Goal: Task Accomplishment & Management: Use online tool/utility

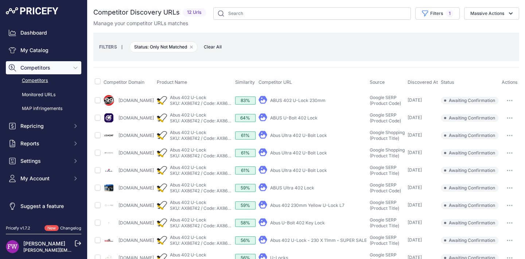
click at [293, 103] on link "ABUS 402 U-Lock 230mm" at bounding box center [297, 100] width 55 height 5
click at [287, 121] on link "ABUS U-Bolt 402 Lock" at bounding box center [293, 117] width 47 height 5
click at [315, 138] on link "Abus Ultra 402 U-Bolt Lock" at bounding box center [298, 135] width 57 height 5
click at [515, 104] on button "button" at bounding box center [510, 101] width 15 height 10
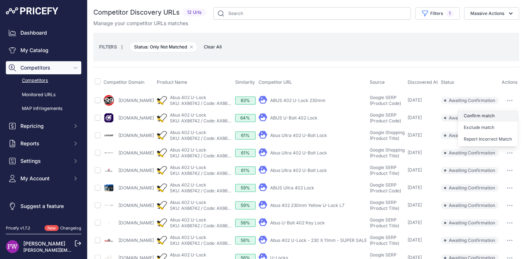
click at [502, 114] on button "Confirm match" at bounding box center [488, 116] width 60 height 12
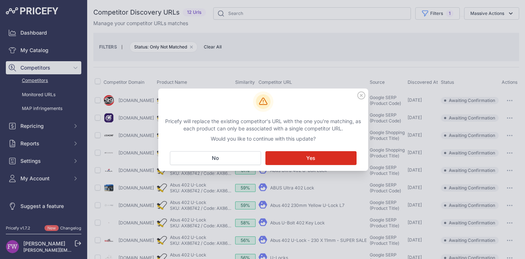
drag, startPoint x: 227, startPoint y: 163, endPoint x: 304, endPoint y: 153, distance: 77.6
click at [227, 163] on button "No Close" at bounding box center [215, 158] width 91 height 14
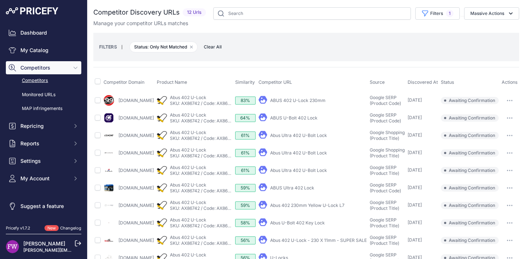
click at [513, 100] on button "button" at bounding box center [510, 101] width 15 height 10
click at [502, 127] on button "Exclude match" at bounding box center [488, 128] width 60 height 12
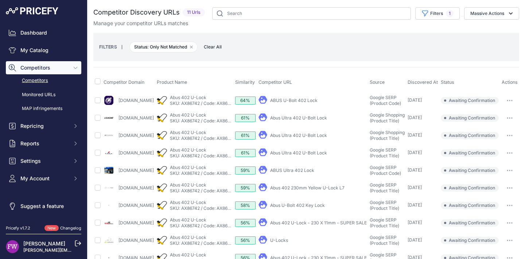
click at [503, 99] on button "button" at bounding box center [510, 101] width 15 height 10
click at [491, 112] on button "Confirm match" at bounding box center [488, 116] width 60 height 12
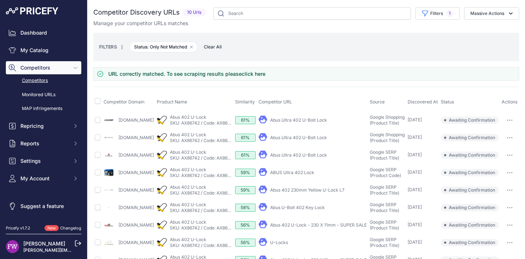
click at [508, 121] on icon "button" at bounding box center [507, 120] width 1 height 1
click at [481, 151] on button "Exclude match" at bounding box center [488, 148] width 60 height 12
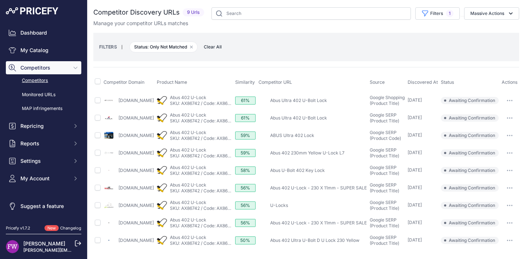
scroll to position [0, 0]
click at [302, 100] on link "Abus Ultra 402 U-Bolt Lock" at bounding box center [298, 100] width 57 height 5
click at [308, 121] on link "Abus Ultra 402 U-Bolt Lock" at bounding box center [298, 117] width 57 height 5
click at [297, 138] on link "ABUS Ultra 402 Lock" at bounding box center [292, 135] width 44 height 5
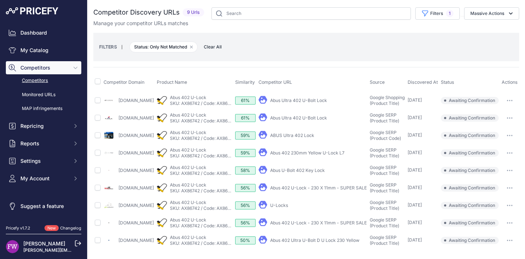
click at [513, 105] on button "button" at bounding box center [510, 101] width 15 height 10
click at [502, 120] on button "Confirm match" at bounding box center [488, 116] width 60 height 12
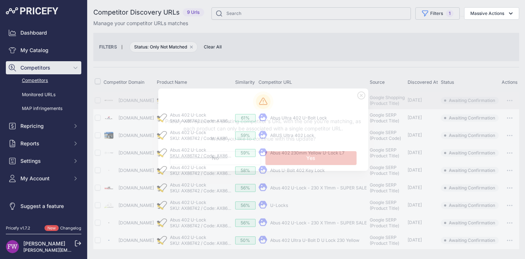
click at [225, 159] on link "SKU: AX86742 / Code: AX86742" at bounding box center [202, 155] width 65 height 5
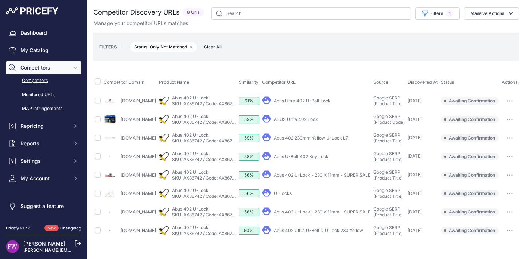
scroll to position [0, 0]
drag, startPoint x: 511, startPoint y: 102, endPoint x: 496, endPoint y: 110, distance: 16.5
click at [511, 102] on button "button" at bounding box center [510, 101] width 15 height 10
click at [495, 114] on button "Confirm match" at bounding box center [488, 117] width 60 height 12
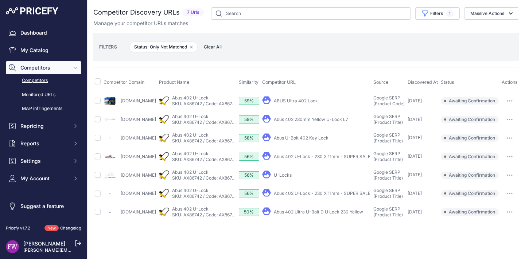
drag, startPoint x: 517, startPoint y: 104, endPoint x: 513, endPoint y: 107, distance: 5.0
click at [517, 104] on button "button" at bounding box center [510, 101] width 15 height 10
click at [499, 124] on button "Exclude match" at bounding box center [488, 128] width 60 height 12
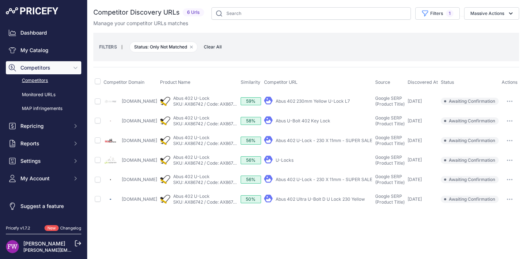
click at [301, 98] on link "Abus 402 230mm Yellow U-Lock L7" at bounding box center [313, 100] width 74 height 5
click at [314, 122] on div "Abus U-Bolt 402 Key Lock" at bounding box center [303, 121] width 55 height 6
click at [306, 121] on link "Abus U-Bolt 402 Key Lock" at bounding box center [303, 120] width 55 height 5
click at [323, 140] on link "Abus 402 U-Lock - 230 X 11mm - SUPER SALE" at bounding box center [324, 140] width 97 height 5
click at [517, 95] on td "​ Pricefy will replace the existing competitor's URL with the one you're matchi…" at bounding box center [510, 102] width 19 height 20
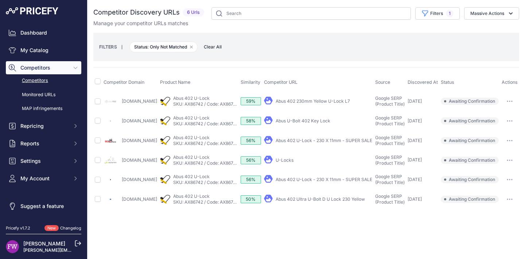
click at [514, 98] on button "button" at bounding box center [510, 101] width 15 height 10
click at [501, 123] on button "Exclude match" at bounding box center [488, 129] width 60 height 12
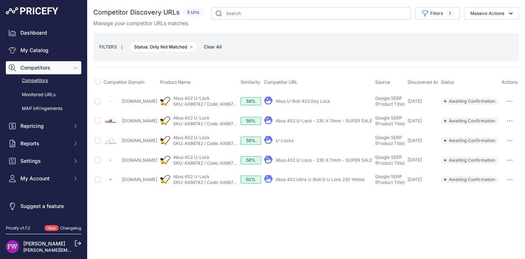
click at [516, 100] on button "button" at bounding box center [510, 101] width 15 height 10
click at [498, 125] on button "Exclude match" at bounding box center [488, 129] width 60 height 12
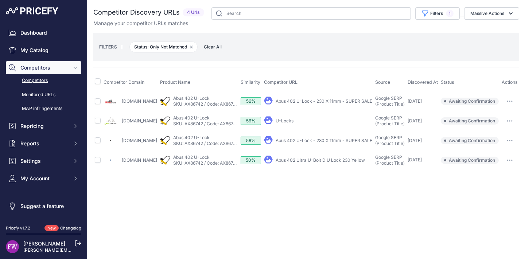
click at [517, 103] on button "button" at bounding box center [510, 101] width 15 height 10
click at [502, 125] on button "Exclude match" at bounding box center [488, 129] width 60 height 12
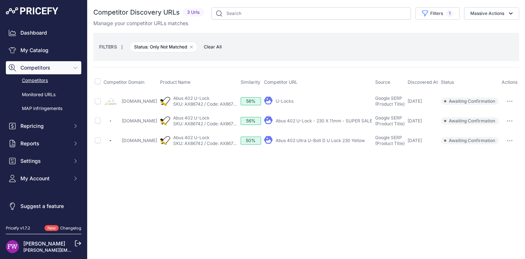
click at [510, 101] on icon "button" at bounding box center [510, 101] width 1 height 1
click at [502, 112] on button "Confirm match" at bounding box center [488, 117] width 60 height 12
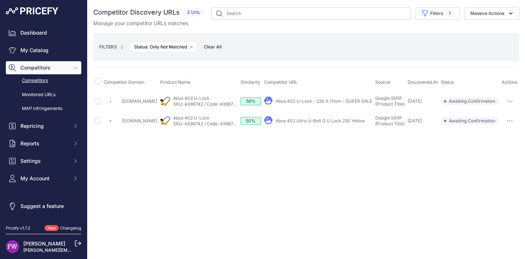
drag, startPoint x: 515, startPoint y: 99, endPoint x: 506, endPoint y: 115, distance: 18.2
click at [516, 100] on button "button" at bounding box center [510, 101] width 15 height 10
click at [499, 125] on button "Exclude match" at bounding box center [488, 129] width 60 height 12
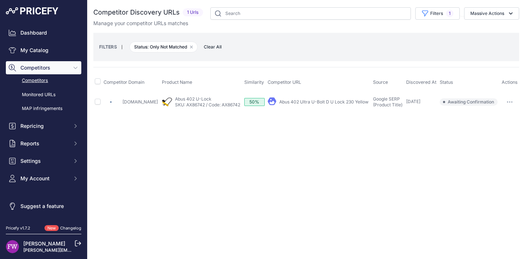
click at [513, 101] on button "button" at bounding box center [510, 102] width 15 height 10
click at [501, 116] on button "Confirm match" at bounding box center [488, 118] width 60 height 12
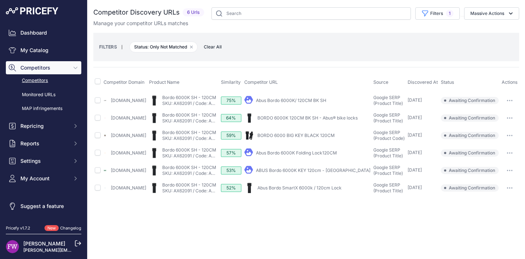
click at [326, 101] on link "Abus Bordo 6000K/ 120CM BK SH" at bounding box center [291, 100] width 70 height 5
click at [314, 119] on link "BORDO 6000K 120CM BK SH - Abus® bike locks" at bounding box center [308, 117] width 100 height 5
click at [314, 138] on link "BORDO 6000 BIG KEY BLACK 120CM" at bounding box center [296, 135] width 77 height 5
click at [303, 155] on div "My Product" at bounding box center [307, 153] width 126 height 10
click at [303, 156] on link "Abus Bordo 6000K Folding Lock120CM" at bounding box center [296, 152] width 81 height 5
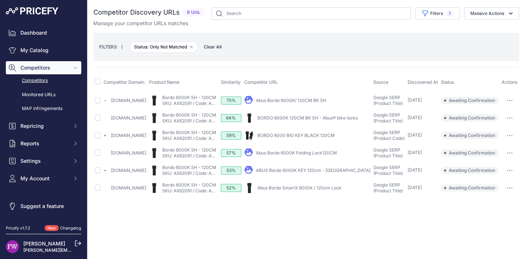
click at [317, 173] on link "ABUS Bordo 6000K KEY 120cm - Saint Cloud" at bounding box center [313, 170] width 115 height 5
click at [326, 191] on link "Abus Bordo SmartX 6000k / 120cm Lock" at bounding box center [300, 187] width 84 height 5
click at [514, 109] on td "​ Pricefy will replace the existing competitor's URL with the one you're matchi…" at bounding box center [510, 101] width 19 height 18
click at [514, 106] on button "button" at bounding box center [510, 101] width 15 height 10
click at [502, 117] on button "Confirm match" at bounding box center [488, 116] width 60 height 12
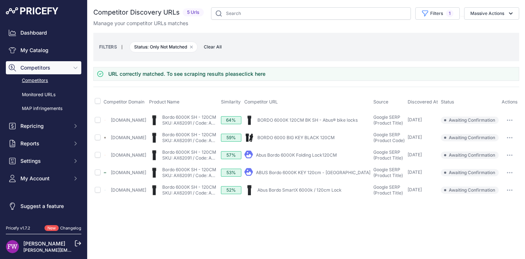
click at [517, 124] on button "button" at bounding box center [510, 120] width 15 height 10
click at [503, 134] on button "Confirm match" at bounding box center [488, 136] width 60 height 12
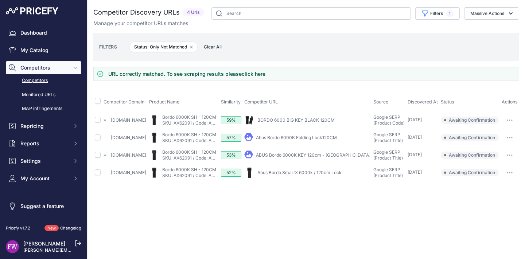
click at [513, 120] on icon "button" at bounding box center [512, 120] width 1 height 1
click at [497, 138] on button "Confirm match" at bounding box center [488, 136] width 60 height 12
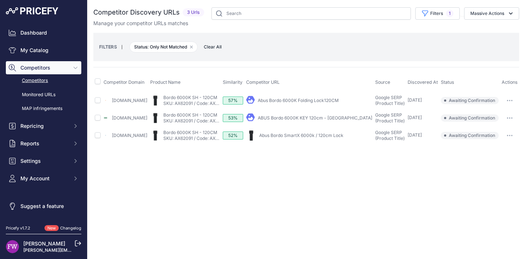
click at [511, 97] on button "button" at bounding box center [510, 101] width 15 height 10
click at [506, 105] on button "button" at bounding box center [510, 101] width 15 height 10
click at [511, 98] on button "button" at bounding box center [510, 101] width 15 height 10
click at [500, 116] on button "Confirm match" at bounding box center [488, 116] width 60 height 12
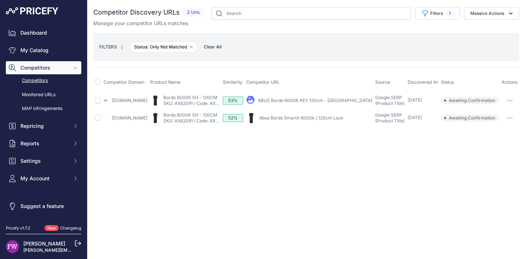
click at [515, 102] on button "button" at bounding box center [510, 101] width 15 height 10
click at [499, 113] on button "Confirm match" at bounding box center [488, 116] width 60 height 12
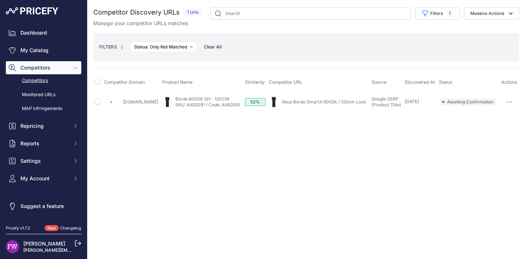
click at [509, 101] on icon "button" at bounding box center [510, 101] width 6 height 1
click at [484, 117] on button "Confirm match" at bounding box center [488, 118] width 60 height 12
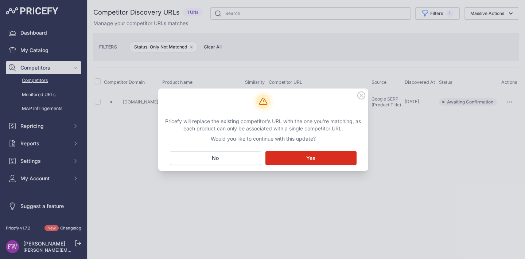
click at [208, 162] on button "No Close" at bounding box center [215, 158] width 91 height 14
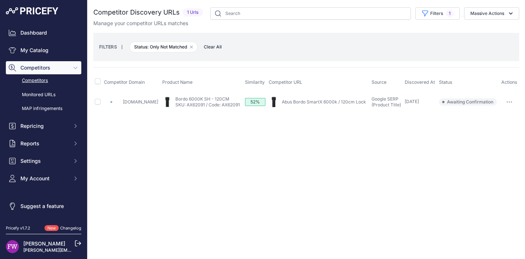
click at [513, 102] on icon "button" at bounding box center [510, 101] width 6 height 1
click at [496, 132] on button "Exclude match" at bounding box center [488, 129] width 60 height 12
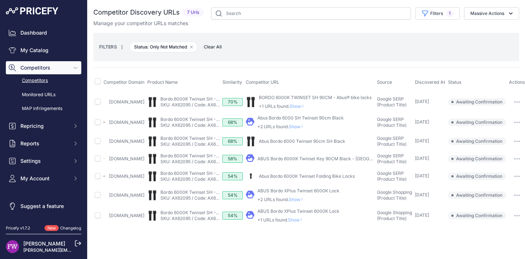
click at [307, 104] on span "Show" at bounding box center [299, 106] width 18 height 5
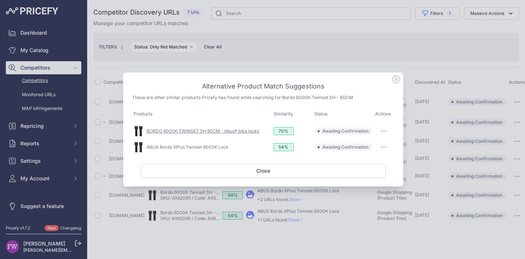
click at [228, 131] on link "BORDO 6000K TWINSET SH 90CM - Abus® bike locks" at bounding box center [203, 130] width 113 height 5
click at [185, 146] on link "ABUS Bordo XPlus Twinset 6000K Lock" at bounding box center [188, 146] width 82 height 5
click at [385, 131] on icon "button" at bounding box center [384, 131] width 1 height 1
click at [370, 141] on button "Match This" at bounding box center [370, 147] width 47 height 12
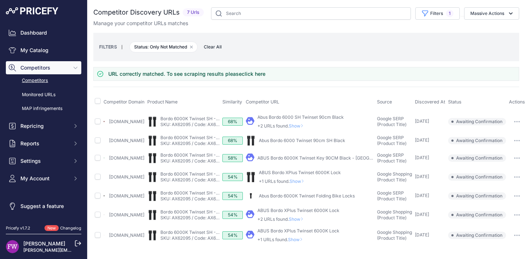
click at [304, 127] on span "Show" at bounding box center [298, 125] width 18 height 5
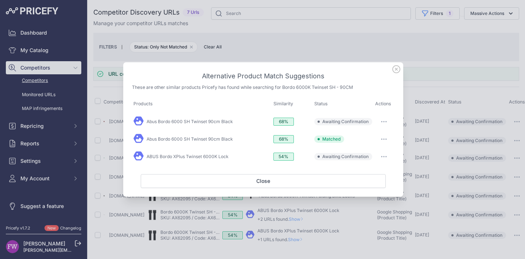
click at [380, 121] on button "button" at bounding box center [384, 122] width 15 height 10
click at [361, 154] on button "Exclude match" at bounding box center [370, 152] width 47 height 12
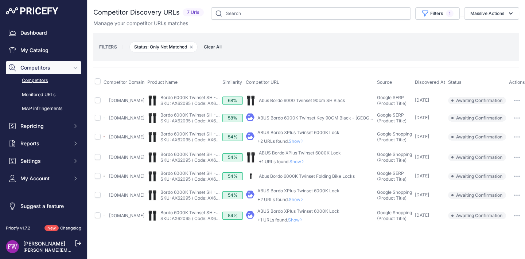
click at [321, 101] on link "Abus Bordo 6000 Twinset 90cm SH Black" at bounding box center [302, 100] width 86 height 5
click at [330, 121] on div "My Product" at bounding box center [310, 118] width 128 height 10
click at [330, 119] on link "ABUS Bordo 6000K Twinset Key 90CM Black - Saint Cloud" at bounding box center [329, 117] width 143 height 5
click at [514, 99] on button "button" at bounding box center [516, 101] width 15 height 10
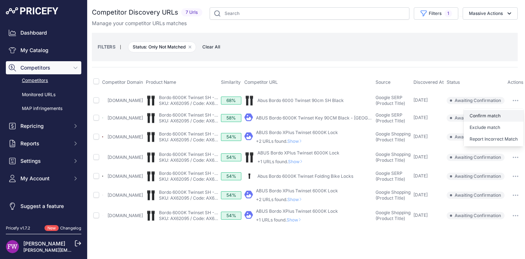
click at [499, 116] on button "Confirm match" at bounding box center [494, 116] width 60 height 12
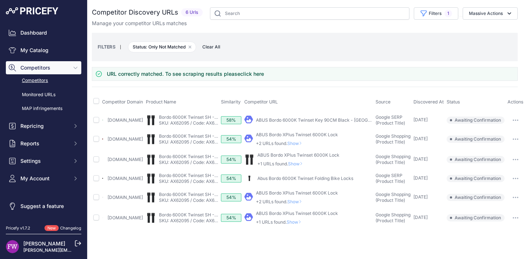
scroll to position [0, 0]
click at [523, 123] on button "button" at bounding box center [517, 120] width 15 height 10
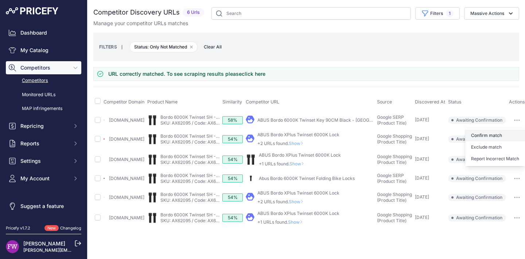
click at [503, 139] on button "Confirm match" at bounding box center [495, 136] width 60 height 12
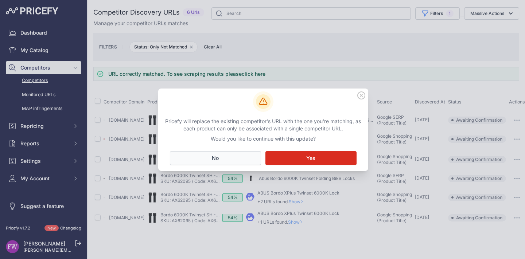
click at [230, 158] on button "No Close" at bounding box center [215, 158] width 91 height 14
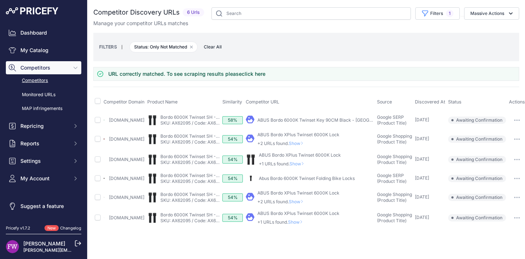
click at [521, 117] on button "button" at bounding box center [517, 120] width 15 height 10
click at [488, 146] on button "Exclude match" at bounding box center [495, 148] width 60 height 12
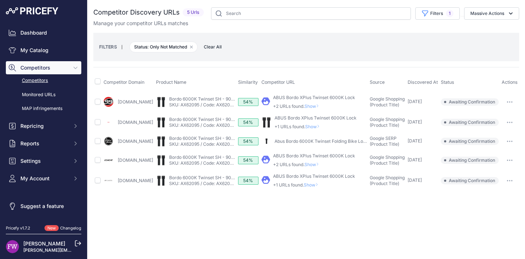
click at [312, 108] on span "Show" at bounding box center [314, 106] width 18 height 5
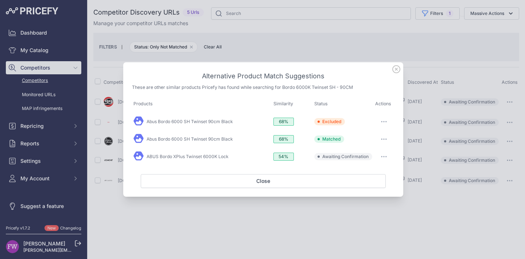
click at [384, 154] on button "button" at bounding box center [384, 157] width 15 height 10
click at [377, 188] on span "Exclude match" at bounding box center [367, 186] width 31 height 5
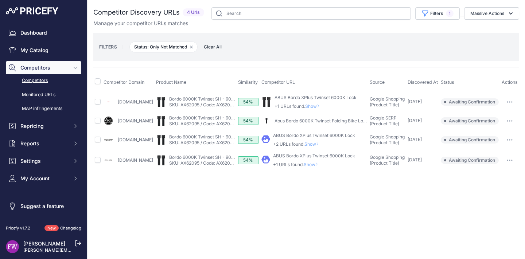
click at [313, 106] on span "Show" at bounding box center [314, 106] width 18 height 5
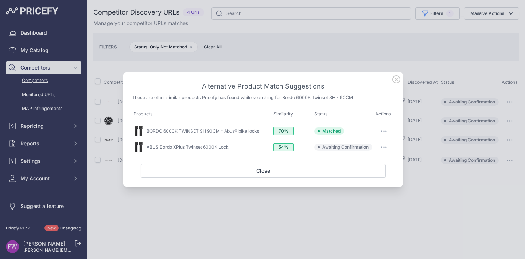
click at [381, 146] on button "button" at bounding box center [384, 147] width 15 height 10
click at [371, 179] on button "Exclude match" at bounding box center [370, 177] width 47 height 12
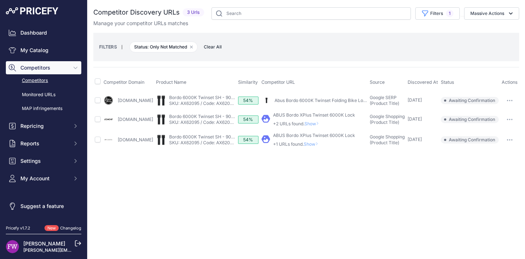
click at [333, 99] on link "Abus Bordo 6000K Twinset Folding Bike Locks" at bounding box center [323, 100] width 96 height 5
click at [310, 119] on div "ABUS Bordo XPlus Twinset 6000K Lock +2 URLs found. Show" at bounding box center [314, 119] width 82 height 15
click at [311, 121] on span "Show" at bounding box center [314, 123] width 18 height 5
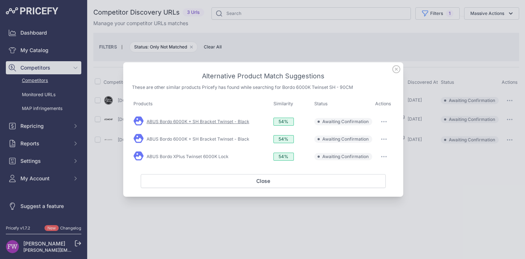
click at [197, 123] on link "ABUS Bordo 6000K + SH Bracket Twinset - Black" at bounding box center [198, 121] width 103 height 5
click at [200, 137] on link "ABUS Bordo 6000K + SH Bracket Twinset - Black" at bounding box center [198, 138] width 103 height 5
click at [204, 156] on link "ABUS Bordo XPlus Twinset 6000K Lock" at bounding box center [188, 156] width 82 height 5
click at [383, 125] on button "button" at bounding box center [384, 122] width 15 height 10
click at [379, 150] on span "Exclude match" at bounding box center [367, 151] width 31 height 5
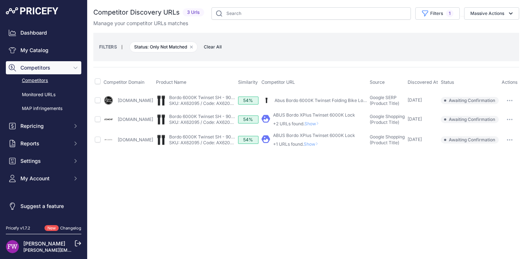
click at [512, 104] on button "button" at bounding box center [510, 101] width 15 height 10
click at [494, 126] on button "Exclude match" at bounding box center [488, 128] width 60 height 12
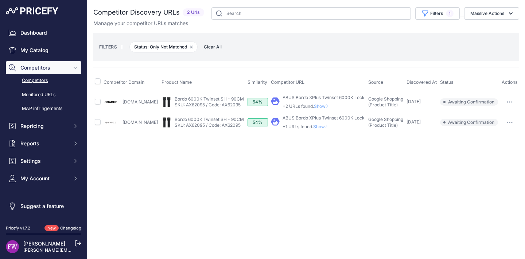
click at [515, 104] on button "button" at bounding box center [510, 102] width 15 height 10
click at [503, 131] on button "Exclude match" at bounding box center [488, 129] width 60 height 12
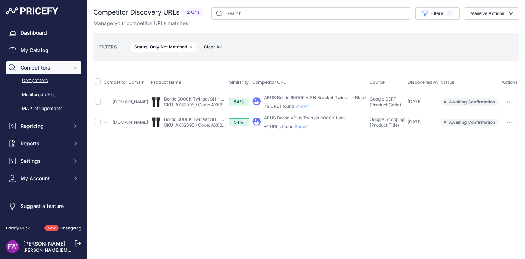
click at [510, 105] on button "button" at bounding box center [510, 102] width 15 height 10
click at [496, 127] on button "Exclude match" at bounding box center [488, 129] width 60 height 12
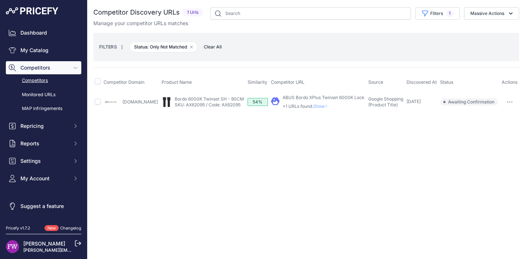
drag, startPoint x: 508, startPoint y: 98, endPoint x: 509, endPoint y: 103, distance: 5.7
click at [508, 98] on button "button" at bounding box center [510, 102] width 15 height 10
click at [503, 128] on button "Exclude match" at bounding box center [488, 129] width 60 height 12
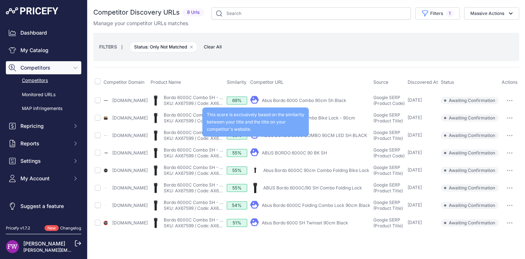
scroll to position [3, 0]
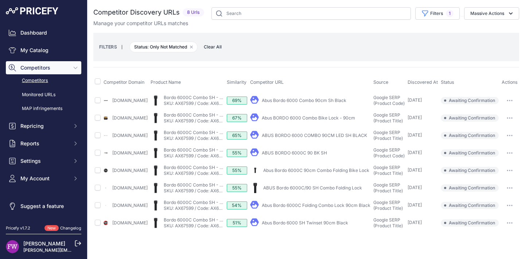
click at [320, 101] on link "Abus Bordo 6000 Combo 90cm Sh Black" at bounding box center [304, 100] width 85 height 5
click at [337, 119] on link "Abus BORDO 6000 Combo Bike Lock - 90cm" at bounding box center [308, 117] width 93 height 5
click at [323, 138] on link "ABUS BORDO 6000 COMBO 90CM LED SH BLACK" at bounding box center [314, 135] width 105 height 5
click at [511, 96] on button "button" at bounding box center [510, 101] width 15 height 10
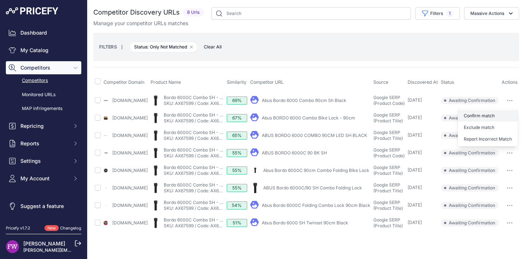
click at [498, 111] on button "Confirm match" at bounding box center [488, 116] width 60 height 12
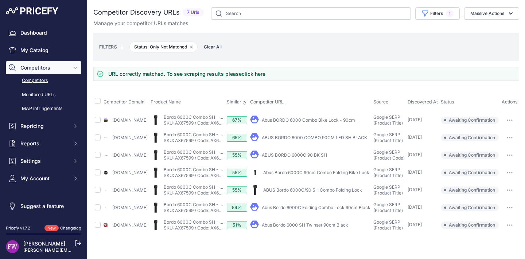
scroll to position [0, 19]
click at [511, 125] on button "button" at bounding box center [510, 120] width 15 height 10
click at [496, 136] on button "Confirm match" at bounding box center [488, 136] width 60 height 12
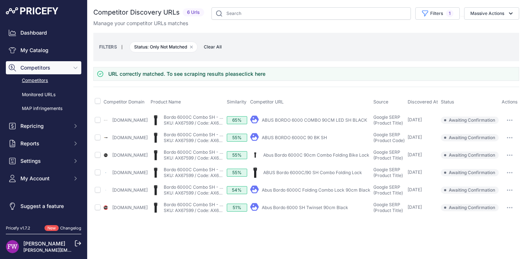
scroll to position [0, 13]
click at [517, 123] on button "button" at bounding box center [510, 120] width 15 height 10
click at [494, 133] on button "Confirm match" at bounding box center [488, 136] width 60 height 12
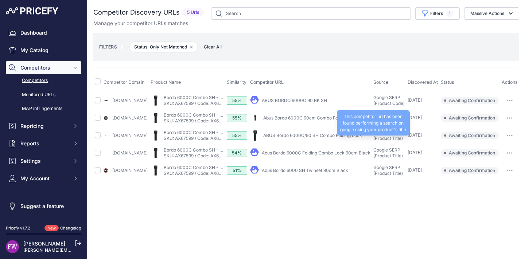
scroll to position [0, 0]
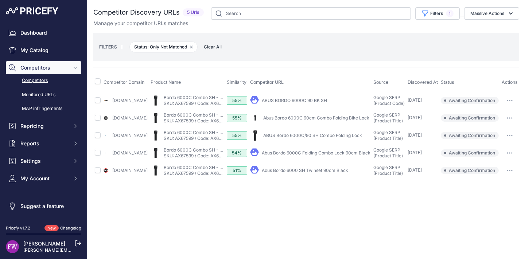
click at [324, 99] on link "ABUS BORDO 6000C 90 BK SH" at bounding box center [294, 100] width 65 height 5
click at [340, 119] on link "Abus Bordo 6000C 90cm Combo Folding Bike Lock" at bounding box center [316, 117] width 106 height 5
click at [337, 138] on link "ABUS Bordo 6000C/90 SH Combo Folding Lock" at bounding box center [312, 135] width 99 height 5
click at [325, 156] on link "Abus Bordo 6000C Folding Combo Lock 90cm Black" at bounding box center [316, 152] width 109 height 5
click at [309, 173] on link "Abus Bordo 6000 SH Twinset 90cm Black" at bounding box center [305, 170] width 86 height 5
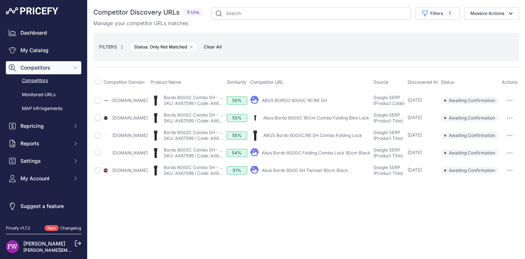
scroll to position [0, 13]
click at [517, 158] on button "button" at bounding box center [510, 153] width 15 height 10
click at [0, 0] on button "Confirm match" at bounding box center [0, 0] width 0 height 0
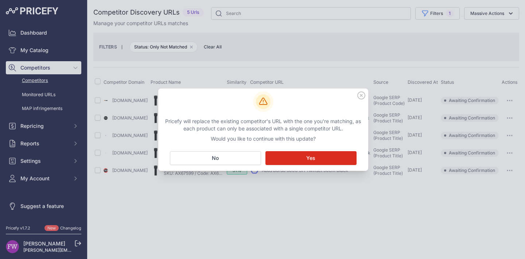
click at [513, 161] on div at bounding box center [262, 129] width 525 height 259
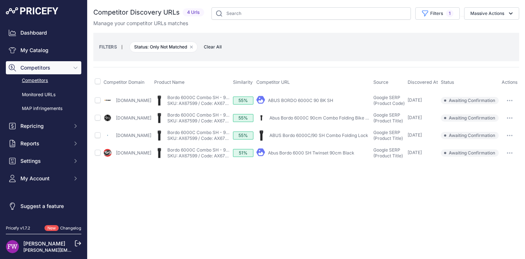
scroll to position [0, 0]
click at [517, 104] on button "button" at bounding box center [510, 101] width 15 height 10
click at [493, 127] on button "Exclude match" at bounding box center [488, 128] width 60 height 12
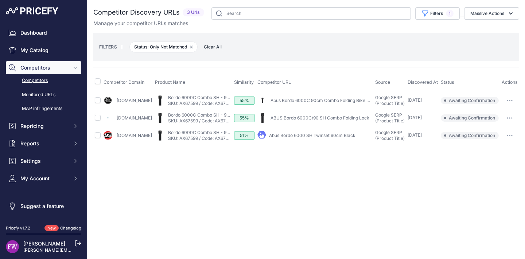
click at [512, 98] on button "button" at bounding box center [510, 101] width 15 height 10
click at [492, 130] on button "Exclude match" at bounding box center [488, 128] width 60 height 12
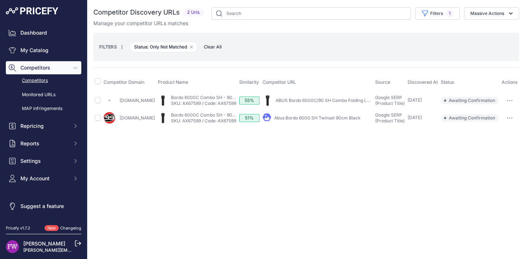
click at [506, 101] on button "button" at bounding box center [510, 101] width 15 height 10
click at [502, 133] on button "Exclude match" at bounding box center [488, 128] width 60 height 12
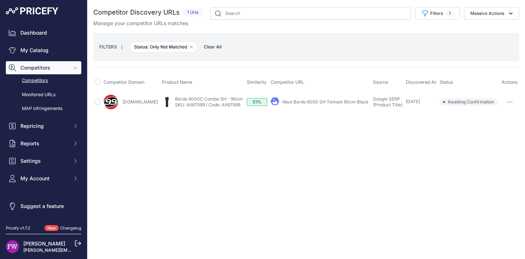
click at [512, 94] on td "​ Pricefy will replace the existing competitor's URL with the one you're matchi…" at bounding box center [509, 102] width 19 height 21
click at [511, 100] on button "button" at bounding box center [510, 102] width 15 height 10
click at [494, 129] on button "Exclude match" at bounding box center [488, 129] width 60 height 12
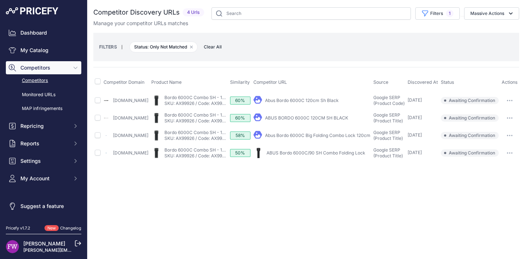
click at [317, 121] on link "ABUS BORDO 6000C 120CM SH BLACK" at bounding box center [306, 117] width 83 height 5
click at [321, 138] on link "Abus Bordo 6000C Big Folding Combo Lock 120cm" at bounding box center [317, 135] width 105 height 5
click at [318, 156] on link "ABUS Bordo 6000C/90 SH Combo Folding Lock" at bounding box center [316, 152] width 99 height 5
click at [514, 158] on button "button" at bounding box center [510, 153] width 15 height 10
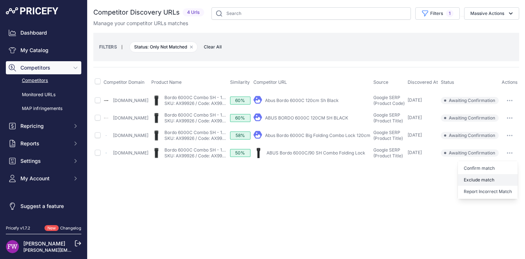
click at [0, 0] on button "Exclude match" at bounding box center [0, 0] width 0 height 0
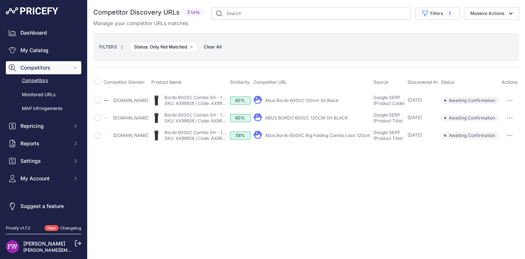
click at [517, 103] on button "button" at bounding box center [510, 101] width 15 height 10
click at [504, 118] on button "Confirm match" at bounding box center [488, 116] width 60 height 12
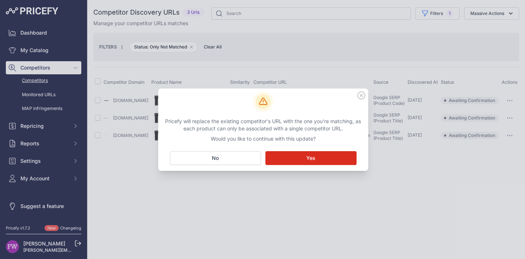
drag, startPoint x: 243, startPoint y: 162, endPoint x: 248, endPoint y: 166, distance: 6.3
click at [243, 162] on button "No Close" at bounding box center [215, 158] width 91 height 14
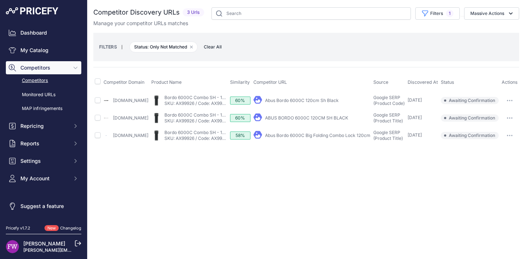
scroll to position [0, 10]
click at [513, 101] on icon "button" at bounding box center [512, 100] width 1 height 1
click at [492, 132] on button "Exclude match" at bounding box center [488, 128] width 60 height 12
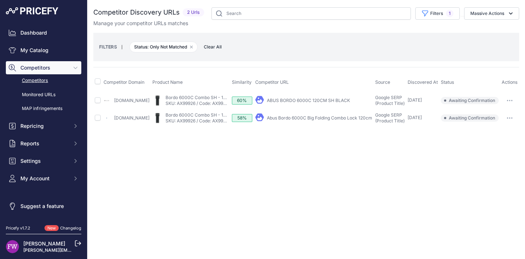
scroll to position [0, 0]
click at [517, 103] on button "button" at bounding box center [510, 101] width 15 height 10
click at [510, 116] on button "Confirm match" at bounding box center [488, 116] width 60 height 12
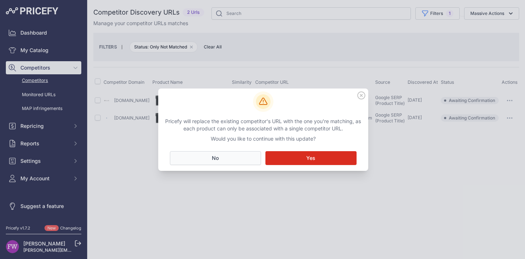
click at [249, 161] on button "No Close" at bounding box center [215, 158] width 91 height 14
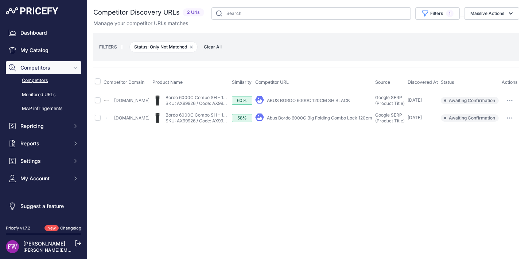
click at [517, 103] on button "button" at bounding box center [510, 101] width 15 height 10
click at [499, 133] on button "Exclude match" at bounding box center [488, 128] width 60 height 12
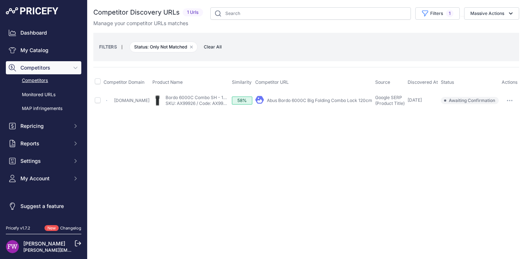
click at [510, 101] on icon "button" at bounding box center [510, 100] width 1 height 1
click at [503, 116] on button "Confirm match" at bounding box center [488, 116] width 60 height 12
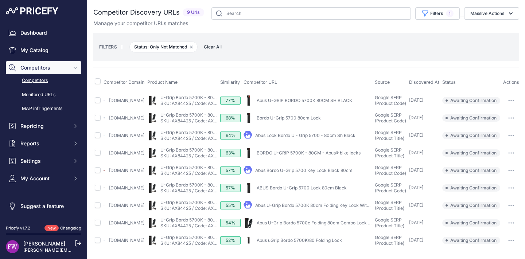
scroll to position [30, 0]
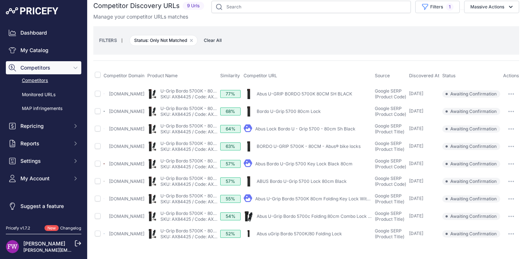
click at [310, 91] on link "Abus U-GRIP BORDO 5700K 80CM SH BLACK" at bounding box center [305, 93] width 96 height 5
click at [304, 109] on link "Bordo U-Grip 5700 80cm Lock" at bounding box center [289, 111] width 64 height 5
click at [347, 126] on link "Abus Lock Bordo U - Grip 5700 - 80cm Sh Black" at bounding box center [305, 128] width 100 height 5
click at [516, 89] on button "button" at bounding box center [511, 94] width 15 height 10
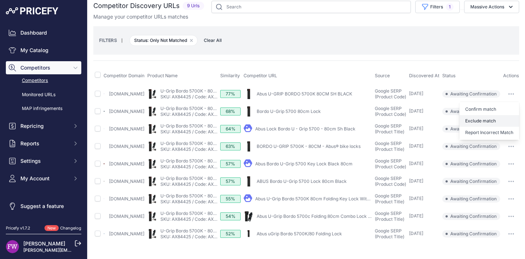
click at [504, 115] on button "Exclude match" at bounding box center [490, 121] width 60 height 12
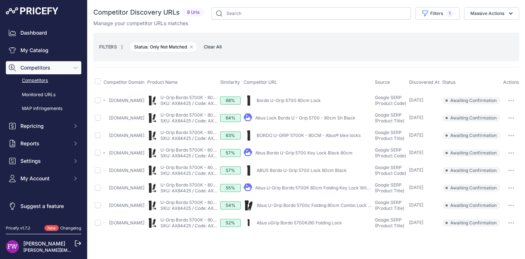
scroll to position [0, 22]
click at [510, 96] on button "button" at bounding box center [511, 101] width 15 height 10
click at [495, 114] on button "Confirm match" at bounding box center [490, 116] width 60 height 12
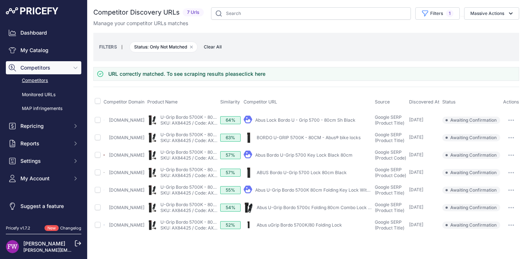
click at [510, 122] on button "button" at bounding box center [511, 120] width 15 height 10
click at [502, 130] on div "Confirm match Exclude match Report Incorrect Match" at bounding box center [490, 147] width 60 height 38
click at [509, 119] on button "button" at bounding box center [511, 120] width 15 height 10
click at [489, 138] on button "Confirm match" at bounding box center [490, 136] width 60 height 12
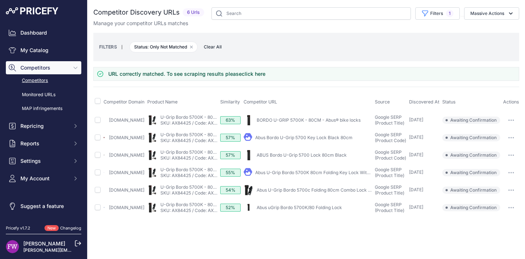
scroll to position [0, 0]
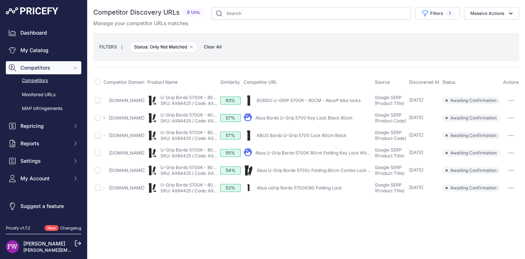
click at [304, 103] on link "BORDO U-GRIP 5700K - 80CM - Abus® bike locks" at bounding box center [309, 100] width 104 height 5
click at [334, 121] on link "Abus Bordo U-Grip 5700 Key Lock Black 80cm" at bounding box center [303, 117] width 97 height 5
click at [334, 138] on link "ABUS Bordo U-Grip 5700 Lock 80cm Black" at bounding box center [302, 135] width 90 height 5
click at [512, 102] on button "button" at bounding box center [511, 101] width 15 height 10
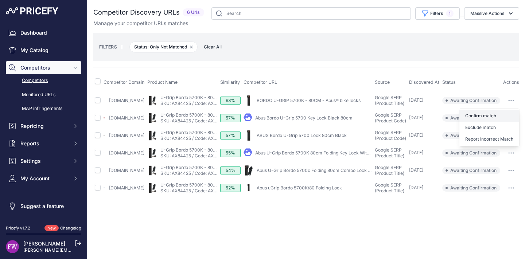
click at [504, 115] on button "Confirm match" at bounding box center [490, 116] width 60 height 12
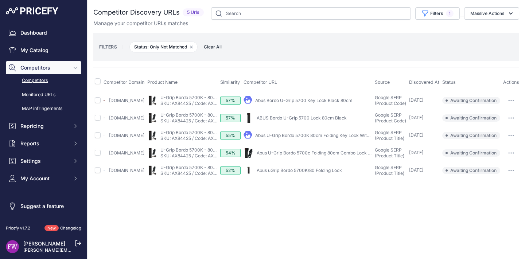
click at [517, 106] on button "button" at bounding box center [511, 101] width 15 height 10
click at [507, 115] on button "Confirm match" at bounding box center [490, 116] width 60 height 12
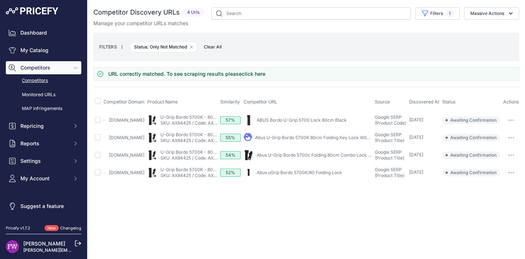
click at [516, 117] on td "​ Pricefy will replace the existing competitor's URL with the one you're matchi…" at bounding box center [511, 120] width 19 height 18
click at [516, 119] on button "button" at bounding box center [511, 120] width 15 height 10
click at [495, 134] on button "Confirm match" at bounding box center [490, 136] width 60 height 12
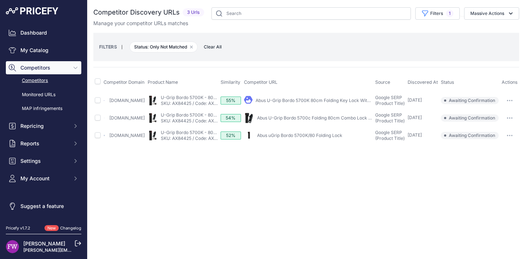
scroll to position [0, 0]
click at [365, 100] on link "Abus U-Grip Bordo 5700K 80cm Folding Key Lock With ..." at bounding box center [315, 100] width 119 height 5
click at [287, 117] on link "Abus U-Grip Bordo 5700c Folding 80cm Combo Lock + SH ..." at bounding box center [320, 117] width 126 height 5
click at [343, 138] on link "Abus uGrip Bordo 5700K/80 Folding Lock" at bounding box center [299, 135] width 85 height 5
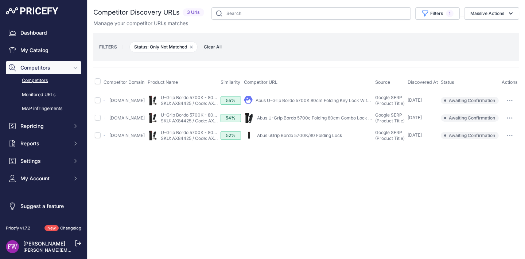
click at [512, 103] on button "button" at bounding box center [510, 101] width 15 height 10
click at [508, 110] on button "Confirm match" at bounding box center [488, 116] width 60 height 12
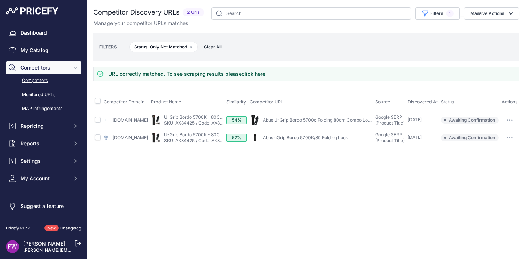
scroll to position [0, 0]
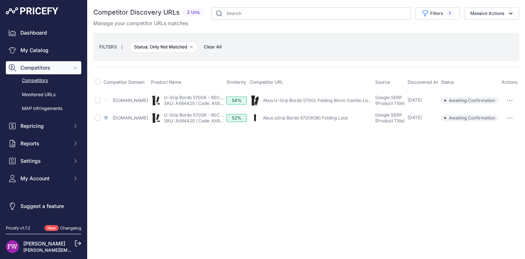
drag, startPoint x: 520, startPoint y: 99, endPoint x: 513, endPoint y: 108, distance: 11.4
click at [517, 99] on button "button" at bounding box center [510, 101] width 15 height 10
click at [507, 114] on button "Confirm match" at bounding box center [488, 116] width 60 height 12
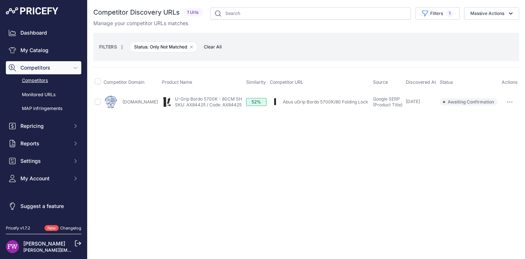
click at [517, 99] on button "button" at bounding box center [510, 102] width 15 height 10
click at [490, 124] on button "Exclude match" at bounding box center [488, 129] width 60 height 12
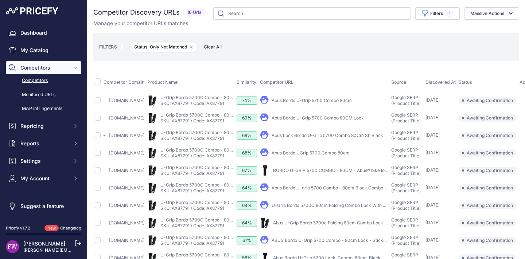
click at [331, 100] on link "Abus Bordo U-Grip 5700 Combo 80cm" at bounding box center [312, 100] width 80 height 5
click at [347, 116] on link "Abus Bordo U-Grip 5700 Combo 80CM Lock" at bounding box center [318, 117] width 92 height 5
click at [324, 135] on link "Abus Lock Bordo U-Grip 5700 Combo 80Cm Sh Black" at bounding box center [328, 135] width 112 height 5
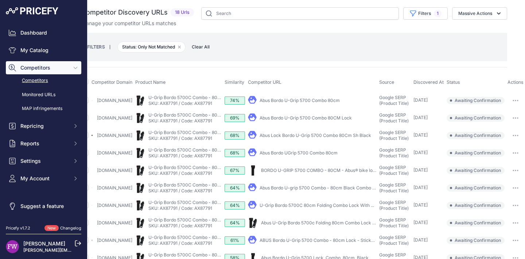
drag, startPoint x: 514, startPoint y: 104, endPoint x: 509, endPoint y: 106, distance: 4.9
click at [513, 104] on button "button" at bounding box center [516, 101] width 15 height 10
click at [499, 113] on button "Confirm match" at bounding box center [494, 116] width 60 height 12
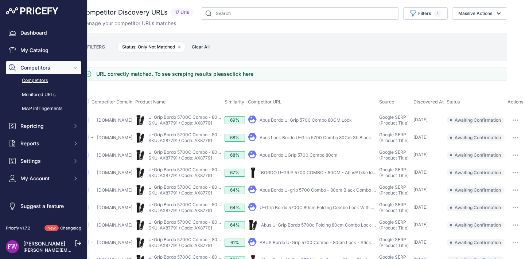
scroll to position [0, 42]
click at [511, 125] on td "​ Pricefy will replace the existing competitor's URL with the one you're matchi…" at bounding box center [515, 120] width 19 height 18
click at [513, 123] on button "button" at bounding box center [516, 120] width 15 height 10
click at [500, 143] on button "Exclude match" at bounding box center [494, 148] width 60 height 12
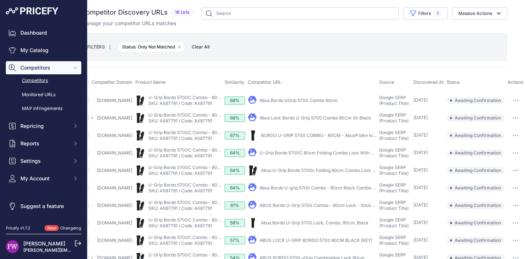
click at [518, 100] on icon "button" at bounding box center [518, 100] width 1 height 1
click at [501, 125] on button "Exclude match" at bounding box center [494, 128] width 60 height 12
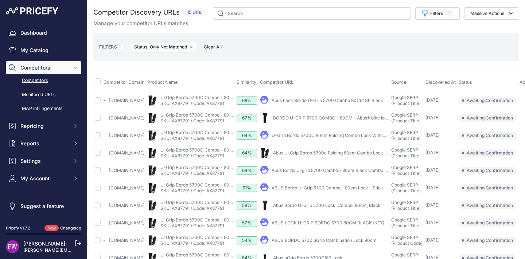
click at [320, 100] on link "Abus Lock Bordo U-Grip 5700 Combo 80Cm Sh Black" at bounding box center [328, 100] width 112 height 5
click at [353, 119] on link "BORDO U-GRIP 5700 COMBO - 80CM - Abus® bike locks" at bounding box center [332, 117] width 119 height 5
click at [358, 138] on link "U-Grip Bordo 5700C 80cm Folding Combo Lock With ..." at bounding box center [329, 135] width 115 height 5
click at [497, 244] on span "Awaiting Confirmation" at bounding box center [488, 240] width 58 height 7
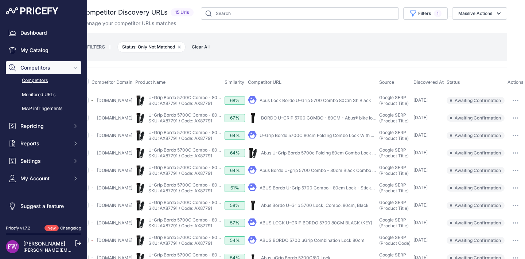
click at [509, 98] on button "button" at bounding box center [516, 101] width 15 height 10
click at [484, 123] on button "Exclude match" at bounding box center [494, 128] width 60 height 12
click at [509, 101] on button "button" at bounding box center [516, 101] width 15 height 10
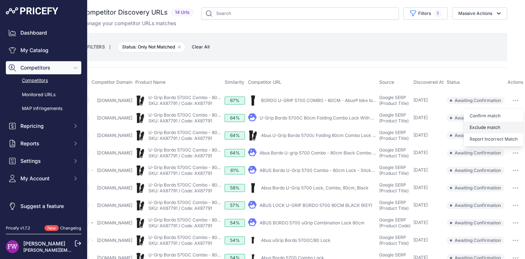
click at [495, 126] on button "Exclude match" at bounding box center [494, 128] width 60 height 12
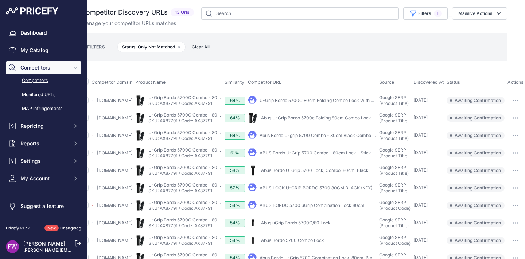
click at [509, 97] on button "button" at bounding box center [516, 101] width 15 height 10
click at [493, 125] on button "Exclude match" at bounding box center [494, 128] width 60 height 12
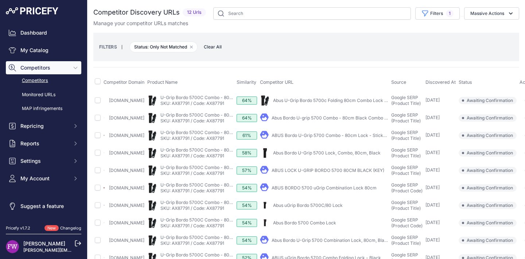
click at [377, 100] on link "Abus U-Grip Bordo 5700c Folding 80cm Combo Lock + SH ..." at bounding box center [336, 100] width 126 height 5
click at [357, 121] on link "Abus Bordo U-grip 5700 Combo - 80cm Black Combo Lock" at bounding box center [333, 117] width 123 height 5
click at [359, 138] on link "ABUS Bordo U-Grip 5700 Combo - 80cm Lock - Sticky Bottle" at bounding box center [335, 135] width 127 height 5
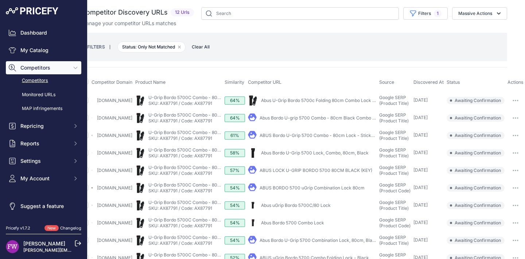
click at [509, 100] on button "button" at bounding box center [516, 101] width 15 height 10
click at [494, 119] on button "Confirm match" at bounding box center [494, 116] width 60 height 12
click at [511, 98] on button "button" at bounding box center [516, 101] width 15 height 10
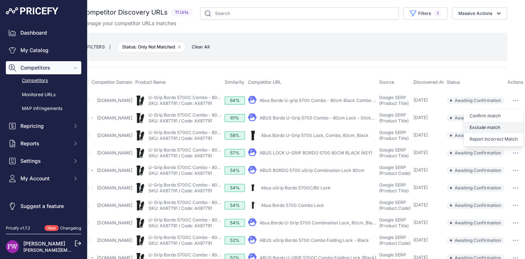
click at [491, 128] on button "Exclude match" at bounding box center [494, 128] width 60 height 12
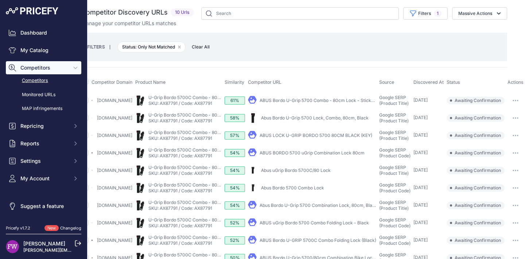
scroll to position [0, 39]
click at [511, 103] on button "button" at bounding box center [516, 101] width 15 height 10
click at [499, 125] on button "Exclude match" at bounding box center [494, 128] width 60 height 12
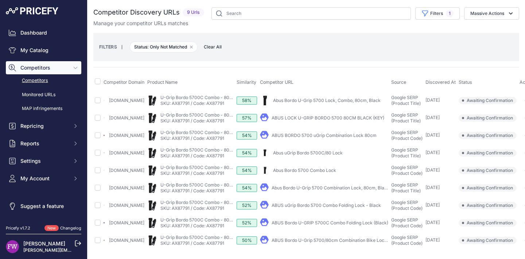
scroll to position [26, 0]
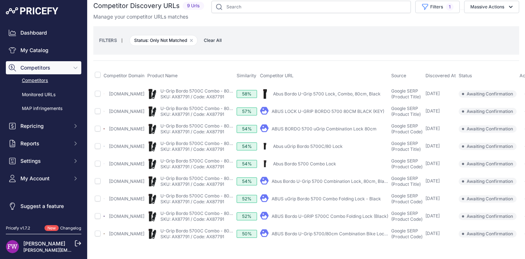
click at [341, 91] on link "Abus Bordo U-Grip 5700 Lock, Combo, 80cm, Black" at bounding box center [327, 93] width 108 height 5
click at [319, 109] on link "ABUS LOCK U-GRIP BORDO 5700 80CM BLACK (KEY)" at bounding box center [328, 111] width 113 height 5
click at [345, 126] on link "ABUS BORDO 5700 uGrip Combination Lock 80cm" at bounding box center [324, 128] width 105 height 5
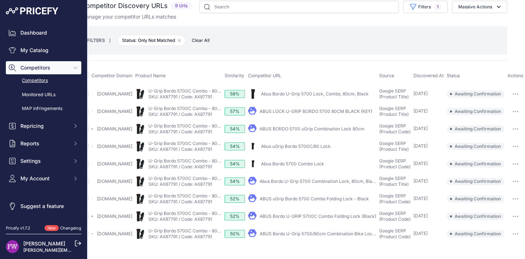
click at [509, 89] on button "button" at bounding box center [516, 94] width 15 height 10
click at [499, 115] on button "Exclude match" at bounding box center [494, 121] width 60 height 12
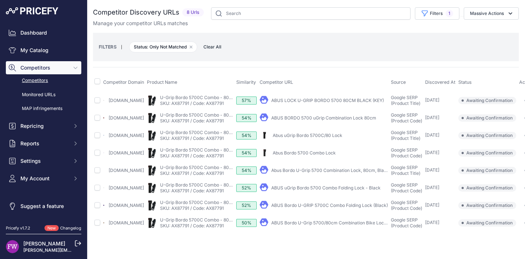
scroll to position [0, 39]
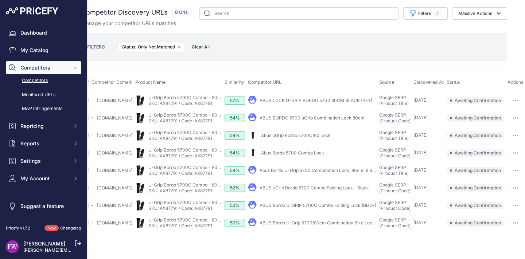
click at [511, 102] on button "button" at bounding box center [516, 101] width 15 height 10
click at [488, 128] on button "Exclude match" at bounding box center [494, 128] width 60 height 12
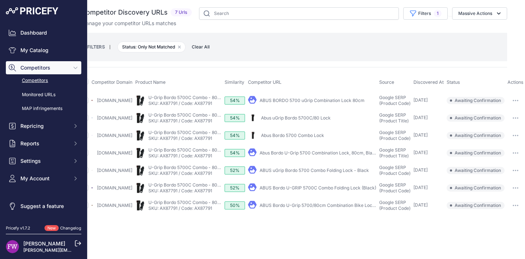
scroll to position [0, 33]
drag, startPoint x: 516, startPoint y: 101, endPoint x: 514, endPoint y: 108, distance: 6.5
click at [516, 101] on icon "button" at bounding box center [515, 100] width 1 height 1
click at [507, 129] on button "Exclude match" at bounding box center [494, 128] width 60 height 12
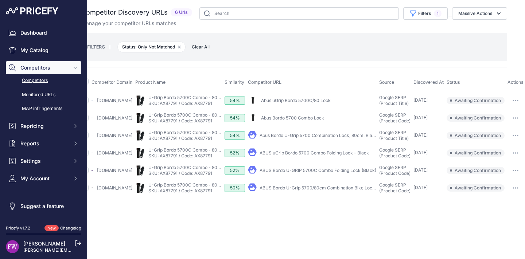
scroll to position [0, 0]
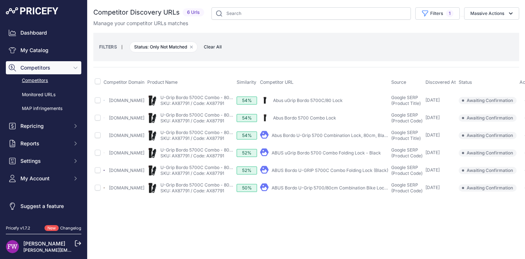
click at [343, 99] on link "Abus uGrip Bordo 5700C/80 Lock" at bounding box center [308, 100] width 70 height 5
click at [305, 117] on link "Abus Bordo 5700 Combo Lock" at bounding box center [304, 117] width 63 height 5
click at [314, 138] on link "Abus Bordo U-Grip 5700 Combination Lock, 80cm, Black" at bounding box center [331, 135] width 118 height 5
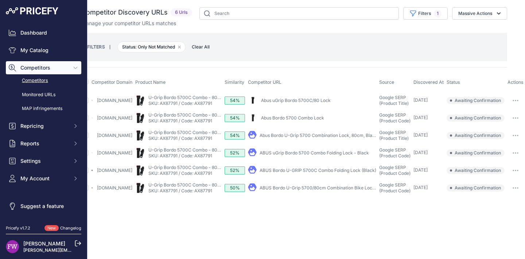
click at [514, 103] on button "button" at bounding box center [516, 101] width 15 height 10
click at [505, 131] on button "Exclude match" at bounding box center [494, 128] width 60 height 12
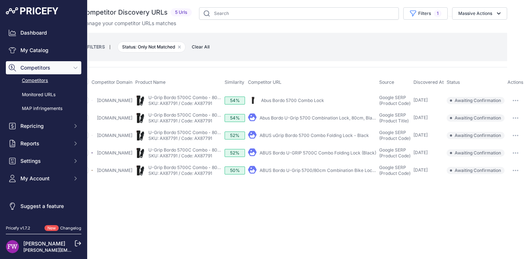
drag, startPoint x: 513, startPoint y: 103, endPoint x: 513, endPoint y: 113, distance: 9.8
click at [513, 103] on button "button" at bounding box center [516, 101] width 15 height 10
click at [503, 129] on button "Exclude match" at bounding box center [494, 128] width 60 height 12
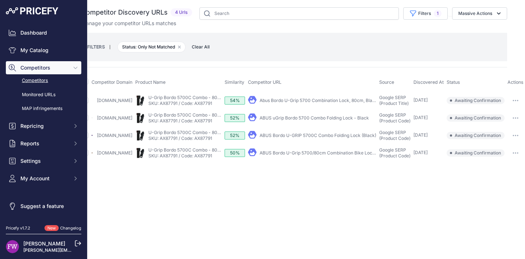
click at [516, 101] on icon "button" at bounding box center [516, 100] width 6 height 1
click at [512, 121] on button "Confirm match" at bounding box center [494, 116] width 60 height 12
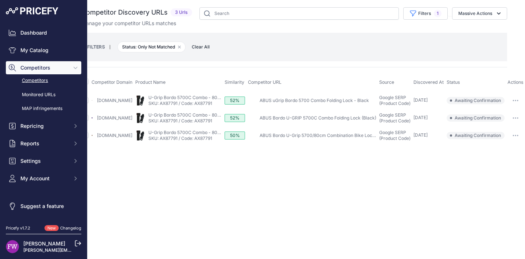
scroll to position [0, 0]
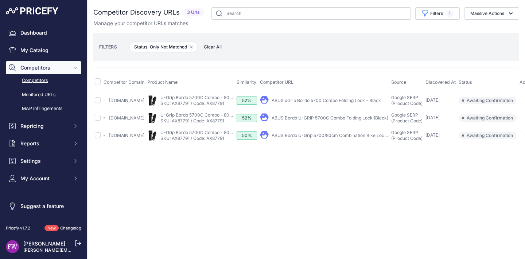
click at [317, 102] on link "ABUS uGrip Bordo 5700 Combo Folding Lock - Black" at bounding box center [326, 100] width 109 height 5
click at [311, 121] on link "ABUS Bordo U-GRIP 5700C Combo Folding Lock (Black)" at bounding box center [330, 117] width 117 height 5
click at [328, 137] on link "ABUS Bordo U-Grip 5700/80cm Combination Bike Lock ..." at bounding box center [332, 135] width 120 height 5
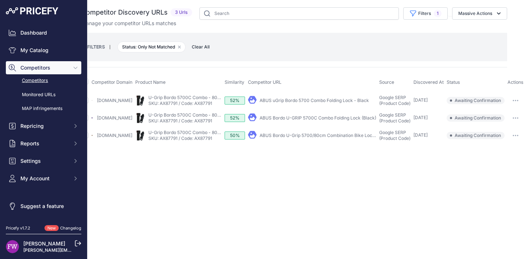
click at [512, 103] on button "button" at bounding box center [516, 101] width 15 height 10
click at [488, 127] on button "Exclude match" at bounding box center [494, 128] width 60 height 12
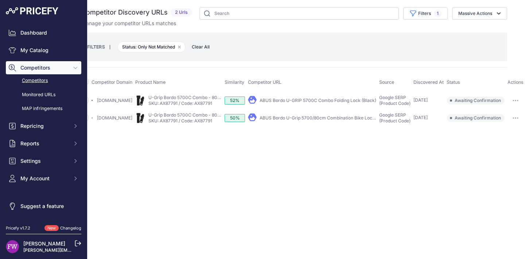
click at [519, 101] on button "button" at bounding box center [516, 101] width 15 height 10
click at [498, 127] on button "Exclude match" at bounding box center [494, 128] width 60 height 12
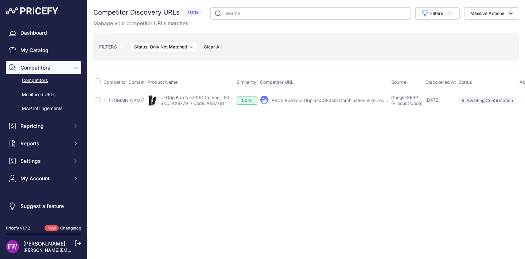
scroll to position [0, 25]
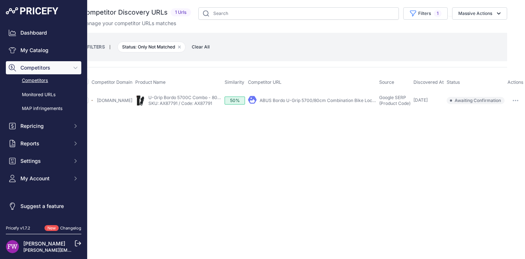
click at [511, 103] on button "button" at bounding box center [516, 101] width 15 height 10
click at [499, 129] on button "Exclude match" at bounding box center [494, 128] width 60 height 12
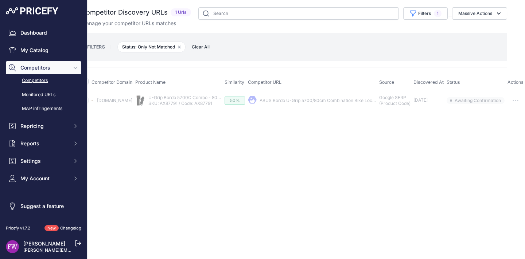
scroll to position [0, 0]
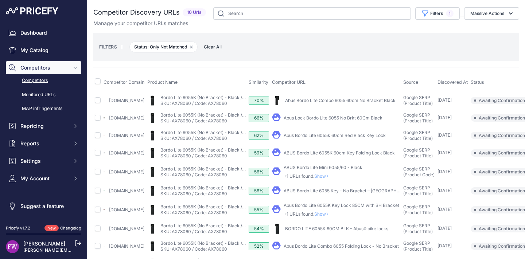
click at [364, 100] on link "Abus Bordo Lite Combo 6055 60cm No Bracket Black" at bounding box center [340, 100] width 111 height 5
click at [348, 120] on link "Abus Lock Bordo Lite 6055 No Brkt 60Cm Black" at bounding box center [333, 117] width 99 height 5
click at [347, 136] on link "Abus Bordo Lite 6055k 60cm Red Black Key Lock" at bounding box center [335, 135] width 102 height 5
click at [339, 156] on link "ABUS Bordo Lite 6055K 60cm Key Folding Lock Black" at bounding box center [339, 152] width 111 height 5
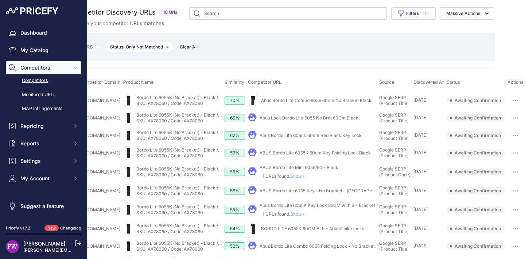
scroll to position [0, 54]
click at [509, 98] on button "button" at bounding box center [516, 101] width 15 height 10
click at [476, 119] on button "Confirm match" at bounding box center [494, 116] width 60 height 12
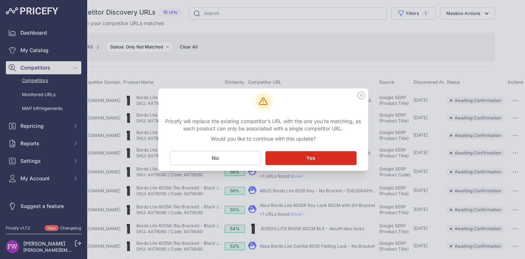
drag, startPoint x: 198, startPoint y: 159, endPoint x: 208, endPoint y: 157, distance: 10.7
click at [198, 159] on button "No Close" at bounding box center [215, 158] width 91 height 14
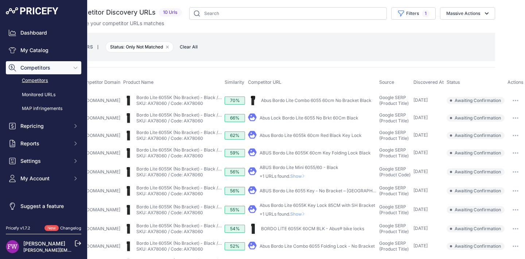
click at [509, 100] on button "button" at bounding box center [516, 101] width 15 height 10
click at [492, 124] on button "Exclude match" at bounding box center [494, 128] width 60 height 12
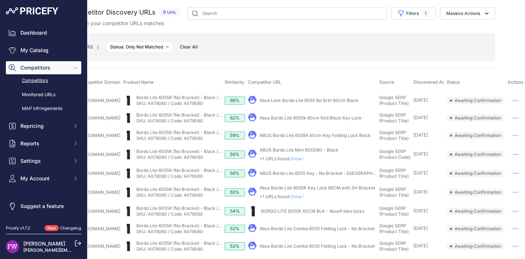
scroll to position [0, 54]
click at [512, 97] on button "button" at bounding box center [516, 101] width 15 height 10
click at [498, 109] on div "Confirm match Exclude match Report Incorrect Match" at bounding box center [494, 128] width 60 height 38
click at [513, 101] on icon "button" at bounding box center [516, 100] width 6 height 1
click at [500, 114] on button "Confirm match" at bounding box center [494, 116] width 60 height 12
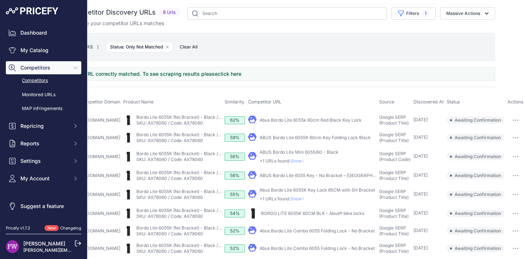
click at [510, 119] on button "button" at bounding box center [516, 120] width 15 height 10
click at [490, 143] on button "Exclude match" at bounding box center [494, 148] width 60 height 12
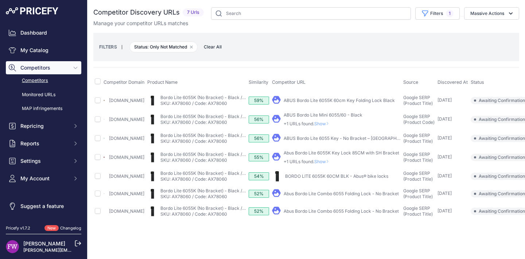
scroll to position [0, 37]
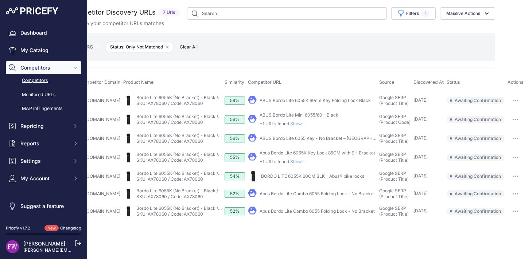
click at [515, 100] on icon "button" at bounding box center [516, 100] width 6 height 1
click at [496, 114] on button "Confirm match" at bounding box center [494, 116] width 60 height 12
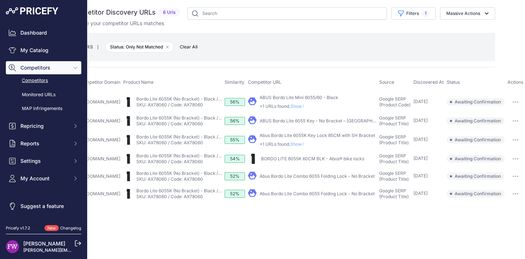
scroll to position [0, 0]
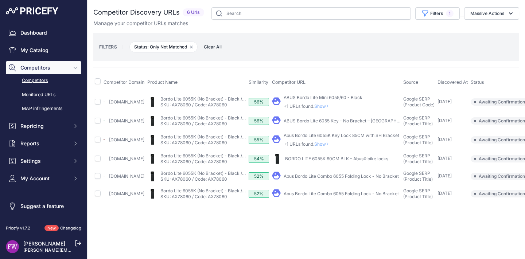
click at [332, 106] on span "Show" at bounding box center [323, 106] width 18 height 5
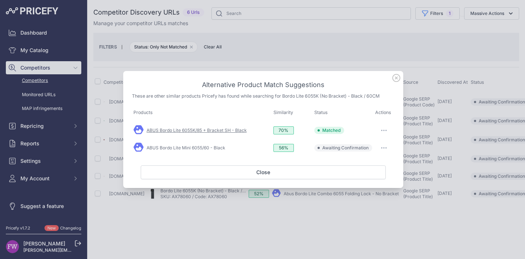
click at [210, 131] on link "ABUS Bordo Lite 6055K/85 + Bracket SH - Black" at bounding box center [197, 130] width 100 height 5
click at [384, 147] on button "button" at bounding box center [384, 148] width 15 height 10
click at [369, 178] on span "Exclude match" at bounding box center [367, 177] width 31 height 5
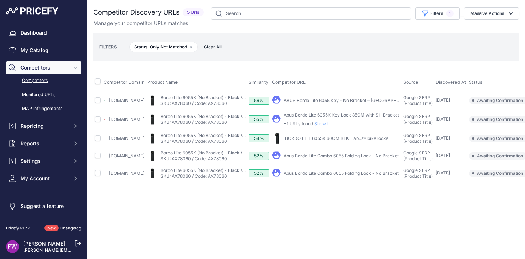
click at [332, 124] on span "Show" at bounding box center [323, 123] width 18 height 5
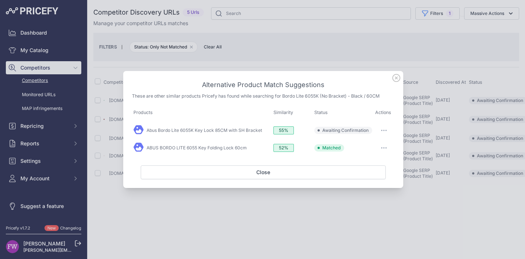
click at [387, 131] on icon "button" at bounding box center [384, 130] width 6 height 1
click at [376, 158] on span "Exclude match" at bounding box center [367, 160] width 31 height 5
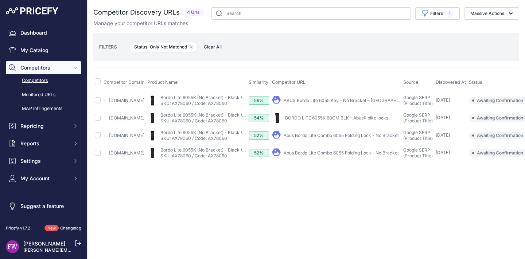
click at [336, 100] on link "ABUS Bordo Lite 6055 Key - No Bracket – Saint Cloud" at bounding box center [350, 100] width 132 height 5
click at [307, 117] on link "BORDO LITE 6055K 60CM BLK - Abus® bike locks" at bounding box center [336, 117] width 103 height 5
click at [325, 133] on link "Abus Bordo Lite Combo 6055 Folding Lock - No Bracket" at bounding box center [341, 135] width 115 height 5
click at [346, 153] on link "Abus Bordo Lite Combo 6055 Folding Lock - No Bracket" at bounding box center [341, 152] width 115 height 5
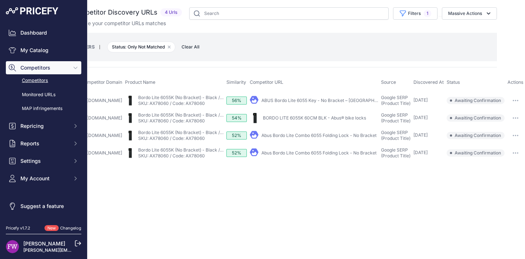
click at [516, 112] on td "​ Pricefy will replace the existing competitor's URL with the one you're matchi…" at bounding box center [515, 118] width 19 height 18
click at [514, 118] on icon "button" at bounding box center [513, 118] width 1 height 1
click at [502, 133] on button "Confirm match" at bounding box center [494, 134] width 60 height 12
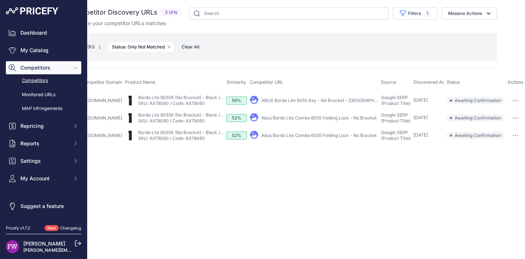
click at [516, 103] on button "button" at bounding box center [516, 101] width 15 height 10
click at [506, 126] on button "Exclude match" at bounding box center [494, 128] width 60 height 12
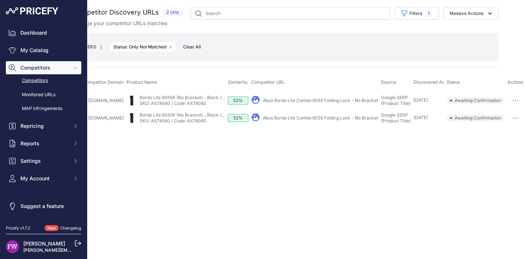
click at [515, 102] on button "button" at bounding box center [516, 101] width 15 height 10
click at [496, 123] on button "Exclude match" at bounding box center [494, 128] width 60 height 12
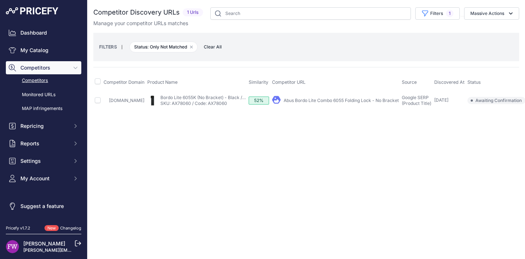
scroll to position [0, 24]
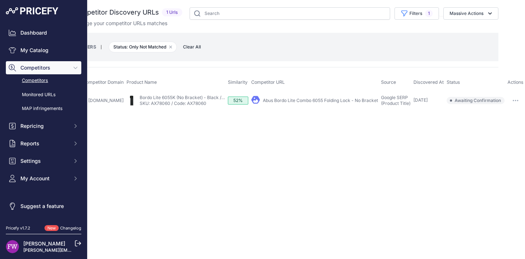
click at [522, 101] on button "button" at bounding box center [516, 101] width 15 height 10
click at [506, 124] on button "Exclude match" at bounding box center [494, 128] width 60 height 12
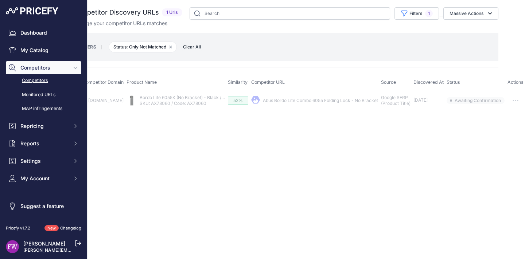
scroll to position [0, 0]
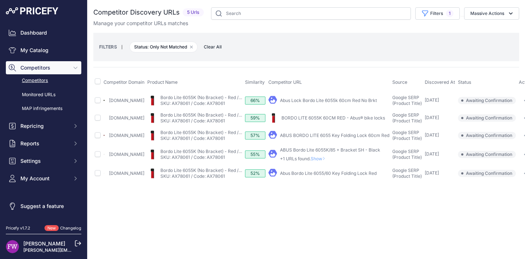
click at [359, 100] on link "Abus Lock Bordo Lite 6055k 60cm Red No Brkt" at bounding box center [328, 100] width 97 height 5
click at [357, 118] on link "BORDO LITE 6055K 60CM RED - Abus® bike locks" at bounding box center [334, 117] width 104 height 5
click at [311, 138] on link "ABUS BORDO LITE 6055 Key Folding Lock 60cm Red" at bounding box center [334, 135] width 109 height 5
click at [345, 176] on link "Abus Bordo Lite 6055/60 Key Folding Lock Red" at bounding box center [328, 173] width 97 height 5
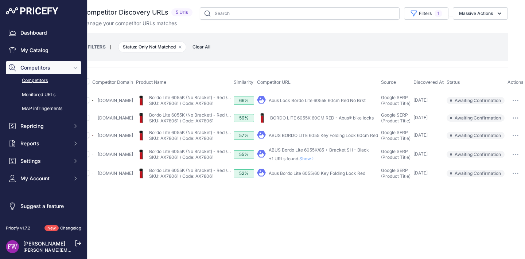
click at [519, 101] on button "button" at bounding box center [516, 101] width 15 height 10
click at [511, 115] on button "Confirm match" at bounding box center [494, 116] width 60 height 12
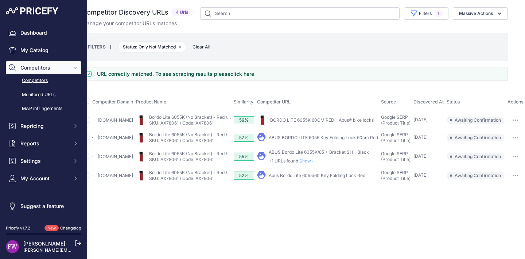
scroll to position [0, 0]
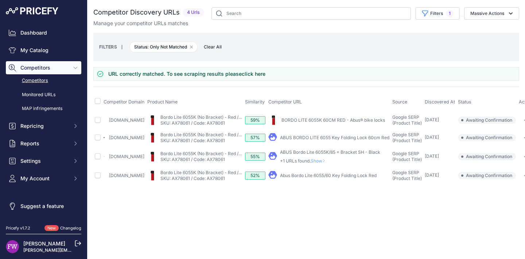
click at [516, 253] on div "Close You are not connected to the internet." at bounding box center [307, 129] width 438 height 259
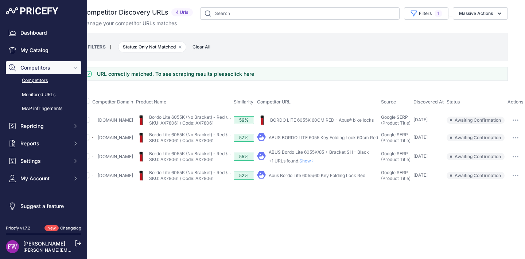
click at [521, 114] on td "​ Pricefy will replace the existing competitor's URL with the one you're matchi…" at bounding box center [515, 120] width 19 height 18
click at [518, 120] on icon "button" at bounding box center [516, 120] width 6 height 1
click at [507, 130] on button "Confirm match" at bounding box center [494, 136] width 60 height 12
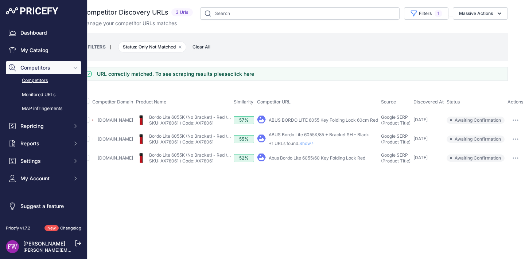
click at [520, 117] on button "button" at bounding box center [516, 120] width 15 height 10
click at [503, 133] on button "Confirm match" at bounding box center [494, 136] width 60 height 12
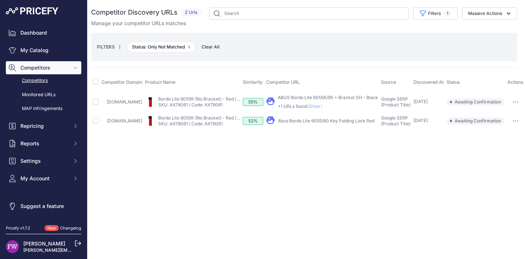
scroll to position [0, 0]
click at [515, 122] on button "button" at bounding box center [518, 121] width 15 height 10
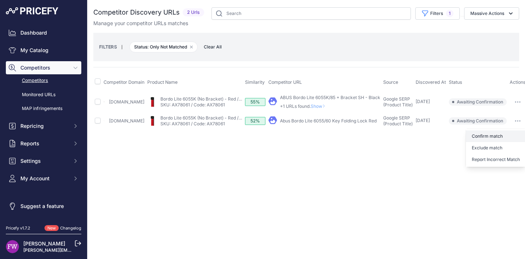
click at [506, 133] on button "Confirm match" at bounding box center [496, 137] width 60 height 12
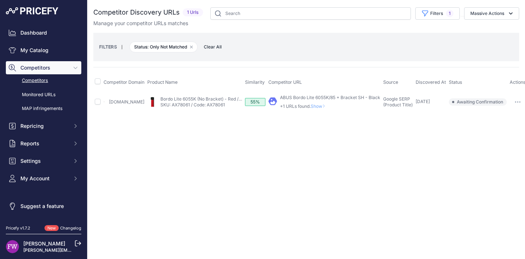
click at [321, 105] on span "Show" at bounding box center [320, 106] width 18 height 5
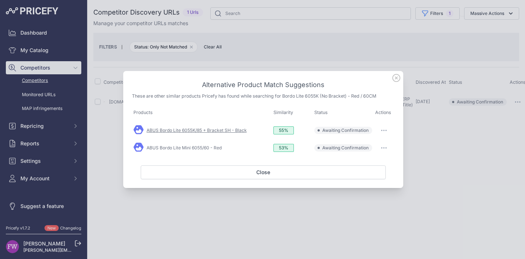
click at [226, 128] on link "ABUS Bordo Lite 6055K/85 + Bracket SH - Black" at bounding box center [197, 130] width 100 height 5
click at [205, 150] on link "ABUS Bordo Lite Mini 6055/60 - Red" at bounding box center [184, 147] width 75 height 5
click at [382, 149] on button "button" at bounding box center [384, 148] width 15 height 10
click at [377, 160] on button "Match This" at bounding box center [370, 164] width 47 height 12
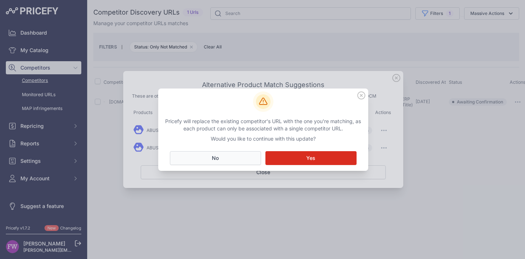
click at [231, 155] on button "No Close" at bounding box center [215, 158] width 91 height 14
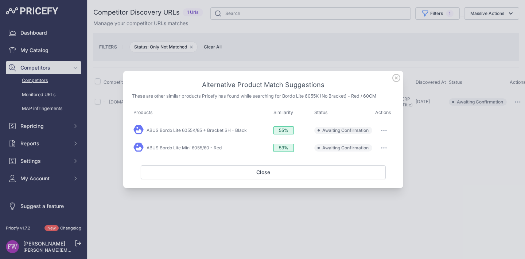
click at [382, 131] on button "button" at bounding box center [384, 130] width 15 height 10
click at [359, 159] on span "Exclude match" at bounding box center [367, 160] width 31 height 5
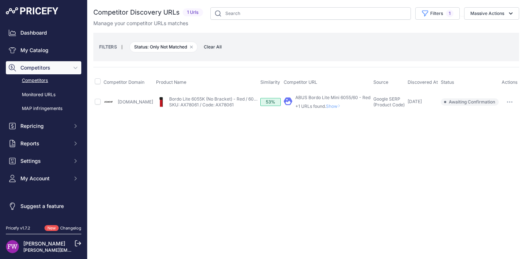
click at [333, 105] on span "Show" at bounding box center [335, 106] width 18 height 5
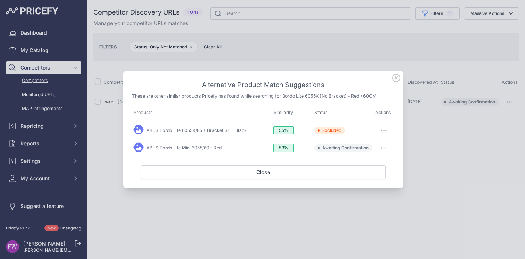
click at [389, 149] on button "button" at bounding box center [384, 148] width 15 height 10
click at [363, 166] on span "Match This" at bounding box center [363, 163] width 23 height 5
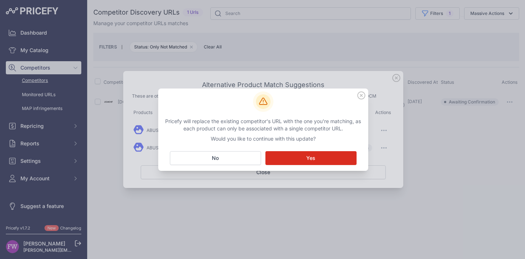
drag, startPoint x: 243, startPoint y: 162, endPoint x: 280, endPoint y: 163, distance: 37.2
click at [243, 163] on button "No Close" at bounding box center [215, 158] width 91 height 14
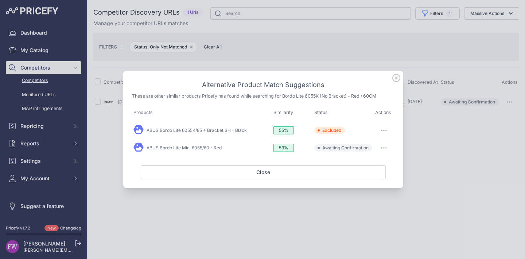
click at [389, 147] on button "button" at bounding box center [384, 148] width 15 height 10
click at [362, 177] on span "Exclude match" at bounding box center [367, 177] width 31 height 5
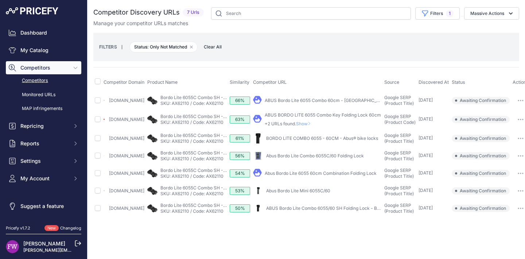
click at [337, 103] on link "ABUS Bordo Lite 6055 Combo 60cm - [GEOGRAPHIC_DATA]" at bounding box center [327, 100] width 124 height 5
click at [314, 124] on span "Show" at bounding box center [305, 123] width 18 height 5
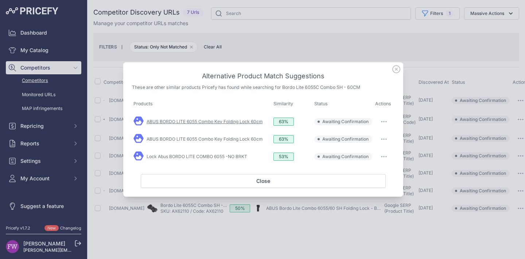
click at [236, 124] on link "ABUS BORDO LITE 6055 Combo Key Folding Lock 60cm" at bounding box center [205, 121] width 116 height 5
drag, startPoint x: 223, startPoint y: 142, endPoint x: 219, endPoint y: 142, distance: 4.0
click at [223, 142] on div "ABUS BORDO LITE 6055 Combo Key Folding Lock 60cm" at bounding box center [205, 139] width 116 height 6
click at [187, 137] on link "ABUS BORDO LITE 6055 Combo Key Folding Lock 60cm" at bounding box center [205, 138] width 116 height 5
click at [213, 157] on link "Lock Abus BORDO LITE COMBO 6055 -NO BRKT" at bounding box center [197, 156] width 101 height 5
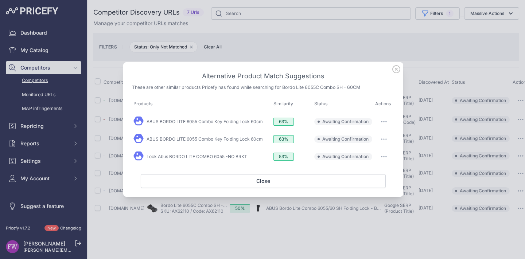
click at [385, 156] on icon "button" at bounding box center [384, 156] width 6 height 1
click at [370, 184] on span "Exclude match" at bounding box center [367, 186] width 31 height 5
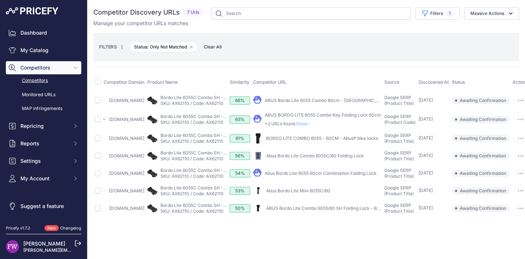
scroll to position [0, 25]
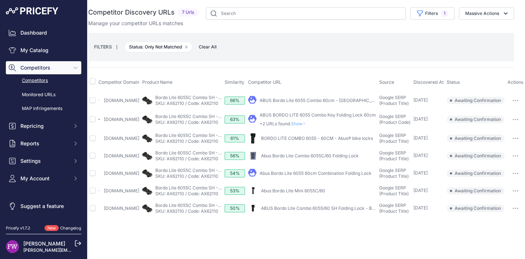
click at [519, 104] on button "button" at bounding box center [516, 101] width 15 height 10
click at [498, 117] on button "Confirm match" at bounding box center [494, 116] width 60 height 12
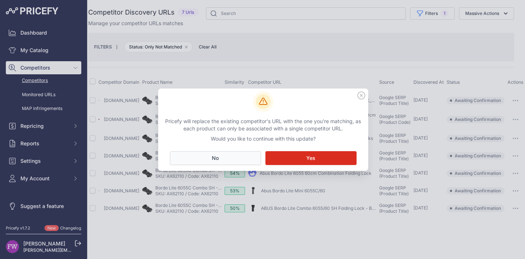
click at [244, 161] on button "No Close" at bounding box center [215, 158] width 91 height 14
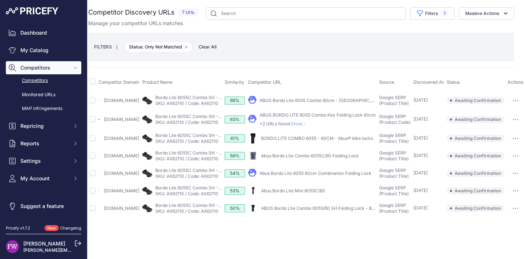
click at [518, 106] on button "button" at bounding box center [516, 101] width 15 height 10
click at [495, 127] on button "Exclude match" at bounding box center [494, 128] width 60 height 12
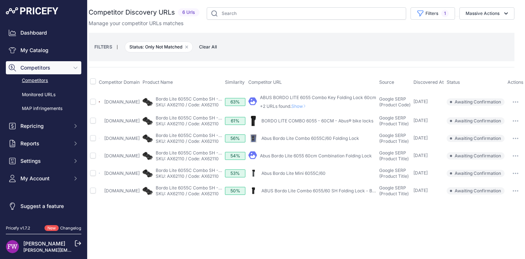
scroll to position [0, 0]
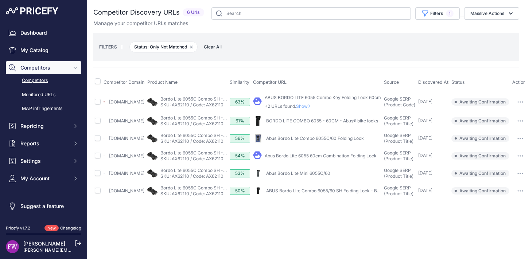
click at [324, 111] on tbody "99bikes.com.au My Product" at bounding box center [311, 146] width 437 height 108
click at [314, 104] on span "Show" at bounding box center [305, 106] width 18 height 5
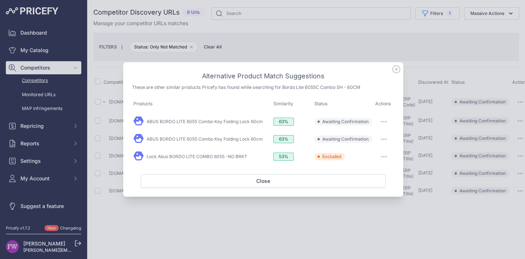
click at [386, 119] on button "button" at bounding box center [384, 122] width 15 height 10
click at [375, 149] on span "Exclude match" at bounding box center [367, 151] width 31 height 5
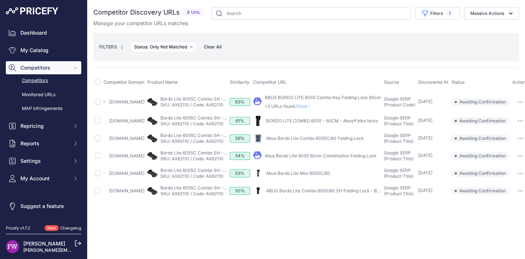
click at [314, 106] on span "Show" at bounding box center [305, 106] width 18 height 5
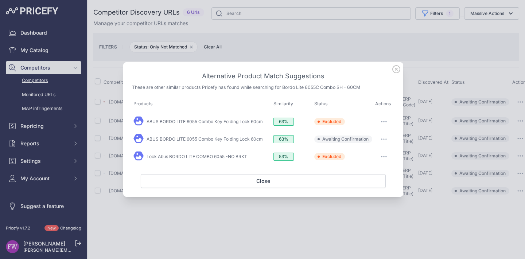
click at [386, 141] on button "button" at bounding box center [384, 139] width 15 height 10
click at [379, 167] on span "Exclude match" at bounding box center [367, 168] width 31 height 5
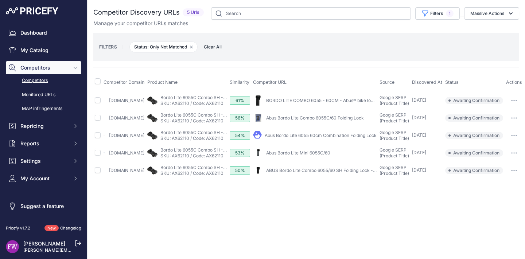
click at [305, 102] on link "BORDO LITE COMBO 6055 - 60CM - Abus® bike locks" at bounding box center [322, 100] width 112 height 5
click at [336, 121] on link "Abus Bordo Lite Combo 6055C/60 Folding Lock" at bounding box center [315, 117] width 98 height 5
click at [331, 138] on link "Abus Bordo Lite 6055 60cm Combination Folding Lock" at bounding box center [321, 135] width 112 height 5
click at [324, 156] on link "Abus Bordo Lite Mini 6055C/60" at bounding box center [298, 152] width 64 height 5
click at [344, 173] on link "ABUS Bordo Lite Combo 6055/60 SH Folding Lock - Black" at bounding box center [326, 170] width 120 height 5
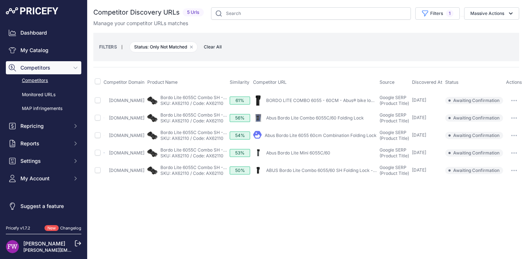
scroll to position [0, 19]
click at [515, 104] on button "button" at bounding box center [514, 101] width 15 height 10
click at [504, 114] on button "Confirm match" at bounding box center [493, 116] width 60 height 12
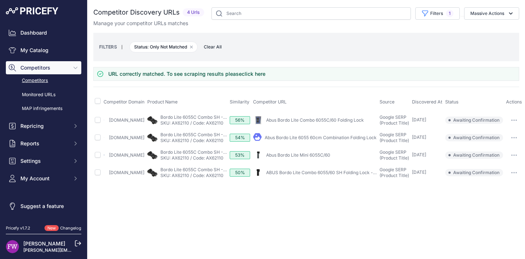
click at [517, 120] on icon "button" at bounding box center [514, 120] width 6 height 1
click at [511, 128] on div "Confirm match Exclude match Report Incorrect Match" at bounding box center [493, 147] width 60 height 38
click at [513, 126] on td "​ Pricefy will replace the existing competitor's URL with the one you're matchi…" at bounding box center [514, 120] width 19 height 18
click at [515, 123] on button "button" at bounding box center [514, 120] width 15 height 10
click at [507, 134] on button "Confirm match" at bounding box center [493, 136] width 60 height 12
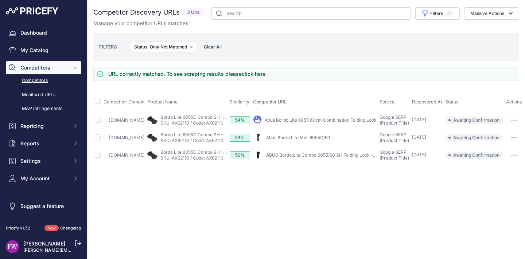
click at [511, 121] on button "button" at bounding box center [514, 120] width 15 height 10
click at [503, 133] on button "Confirm match" at bounding box center [493, 136] width 60 height 12
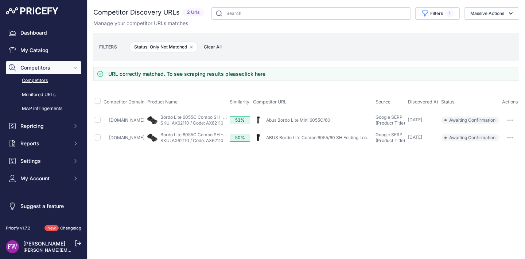
scroll to position [0, 16]
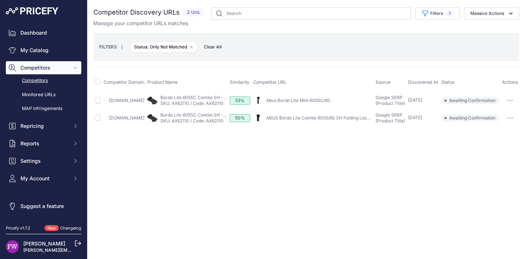
click at [514, 107] on td "​ Pricefy will replace the existing competitor's URL with the one you're matchi…" at bounding box center [510, 101] width 19 height 18
click at [518, 97] on button "button" at bounding box center [510, 101] width 15 height 10
click at [492, 125] on button "Exclude match" at bounding box center [489, 128] width 60 height 12
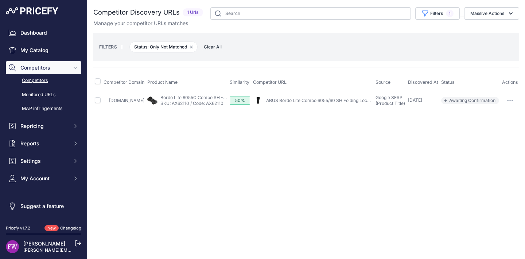
scroll to position [0, 0]
click at [513, 100] on icon "button" at bounding box center [512, 100] width 1 height 1
click at [494, 125] on button "Exclude match" at bounding box center [489, 128] width 60 height 12
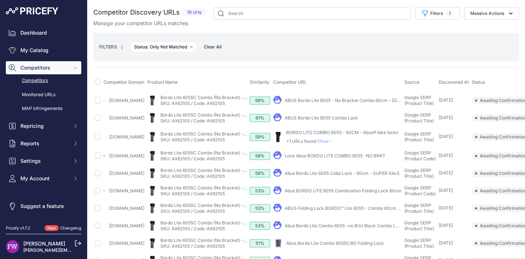
click at [352, 103] on link "ABUS Bordo Lite 6055 - No Bracket Combo 60cm – [GEOGRAPHIC_DATA]" at bounding box center [361, 100] width 152 height 5
click at [344, 120] on link "ABUS Bordo Lite 6055 Combo Lock" at bounding box center [321, 117] width 73 height 5
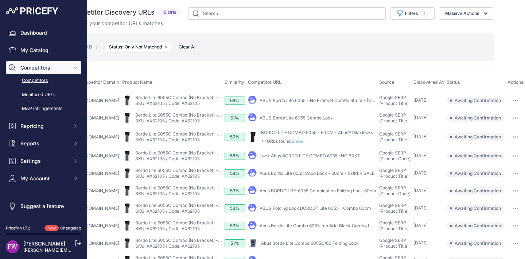
scroll to position [0, 56]
click at [513, 101] on button "button" at bounding box center [516, 101] width 15 height 10
click at [494, 116] on button "Confirm match" at bounding box center [494, 116] width 60 height 12
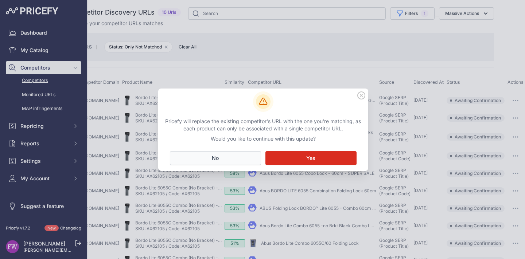
click at [176, 158] on button "No Close" at bounding box center [215, 158] width 91 height 14
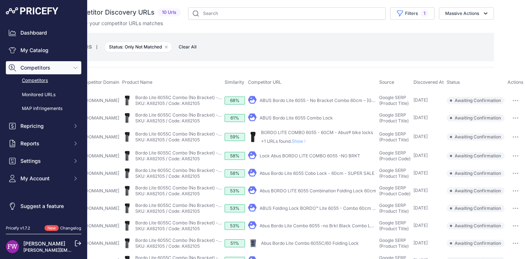
click at [509, 102] on button "button" at bounding box center [516, 101] width 15 height 10
click at [479, 129] on button "Exclude match" at bounding box center [494, 128] width 60 height 12
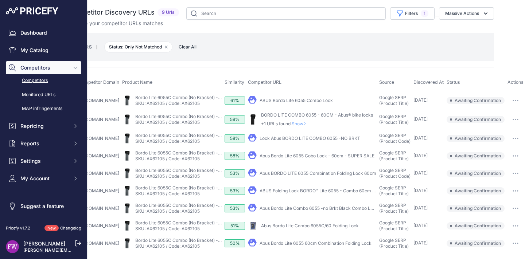
click at [511, 96] on button "button" at bounding box center [516, 101] width 15 height 10
click at [490, 130] on button "Exclude match" at bounding box center [494, 128] width 60 height 12
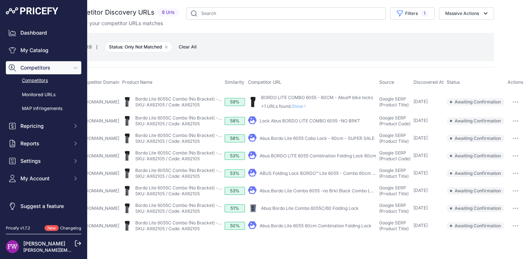
scroll to position [0, 0]
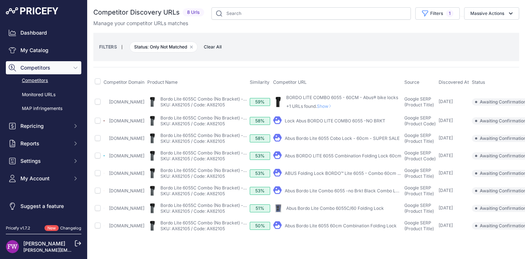
click at [335, 107] on span "Show" at bounding box center [326, 106] width 18 height 5
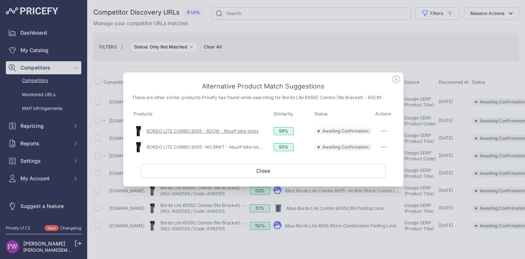
click at [230, 131] on link "BORDO LITE COMBO 6055 - 60CM - Abus® bike locks" at bounding box center [203, 130] width 112 height 5
click at [203, 148] on link "BORDO LITE COMBO 6055 -NO BRKT - Abus® bike locks" at bounding box center [205, 146] width 117 height 5
click at [385, 134] on button "button" at bounding box center [384, 131] width 15 height 10
click at [376, 148] on button "Match This" at bounding box center [370, 147] width 47 height 12
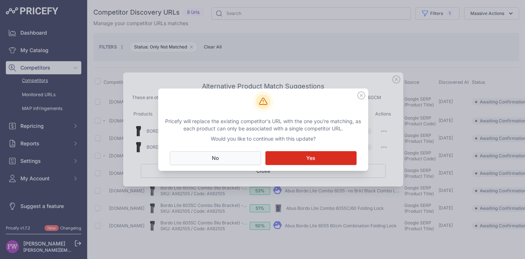
click at [235, 158] on button "No Close" at bounding box center [215, 158] width 91 height 14
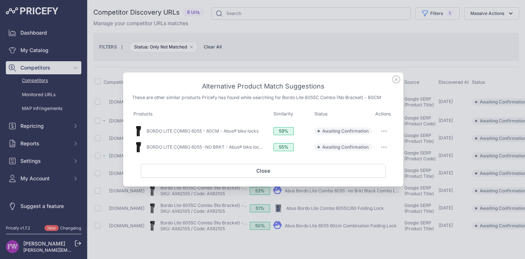
click at [385, 132] on button "button" at bounding box center [384, 131] width 15 height 10
click at [375, 163] on span "Exclude match" at bounding box center [367, 160] width 31 height 5
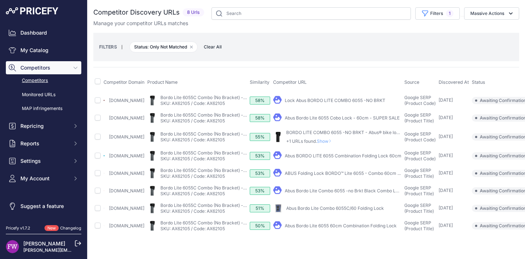
click at [386, 104] on div "Lock Abus BORDO LITE COMBO 6055 -NO BRKT" at bounding box center [335, 101] width 101 height 6
click at [386, 102] on link "Lock Abus BORDO LITE COMBO 6055 -NO BRKT" at bounding box center [335, 100] width 101 height 5
click at [342, 121] on link "Abus Bordo Lite 6055 Cobo Lock - 60cm - SUPER SALE" at bounding box center [342, 117] width 115 height 5
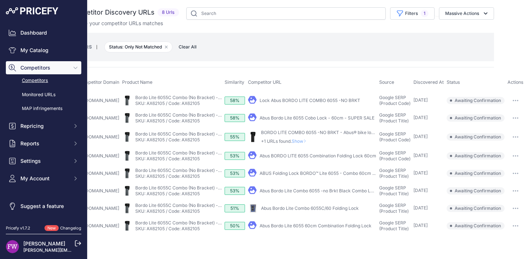
click at [511, 104] on button "button" at bounding box center [516, 101] width 15 height 10
click at [497, 119] on button "Confirm match" at bounding box center [494, 116] width 60 height 12
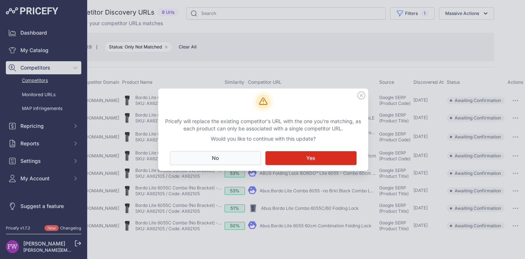
click at [226, 159] on button "No Close" at bounding box center [215, 158] width 91 height 14
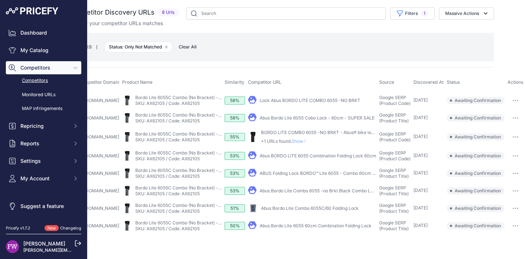
click at [509, 100] on button "button" at bounding box center [516, 101] width 15 height 10
click at [501, 126] on button "Exclude match" at bounding box center [494, 128] width 60 height 12
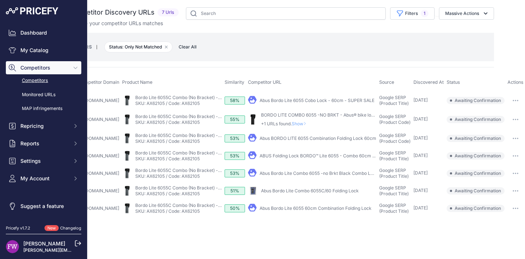
scroll to position [0, 50]
click at [520, 98] on button "button" at bounding box center [516, 101] width 15 height 10
click at [498, 132] on button "Exclude match" at bounding box center [494, 128] width 60 height 12
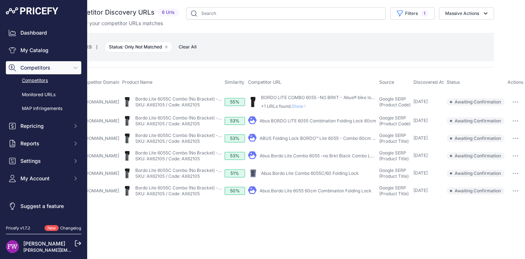
scroll to position [0, 0]
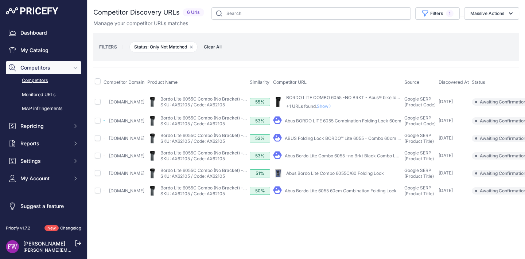
click at [335, 107] on span "Show" at bounding box center [326, 106] width 18 height 5
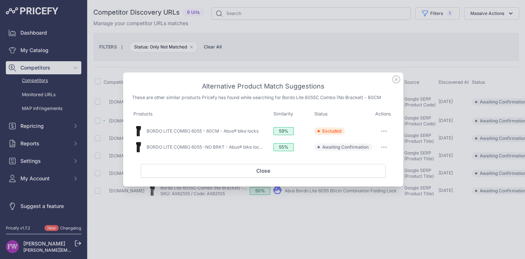
click at [382, 147] on icon "button" at bounding box center [382, 147] width 1 height 1
click at [377, 177] on span "Exclude match" at bounding box center [367, 176] width 31 height 5
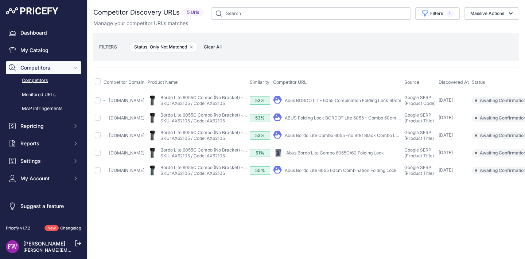
click at [376, 103] on link "Abus BORDO LITE 6055 Combination Folding Lock 60cm" at bounding box center [343, 100] width 117 height 5
click at [339, 121] on link "ABUS Folding Lock BORDO™ Lite 6055 - Combo 60cm ..." at bounding box center [343, 117] width 116 height 5
drag, startPoint x: 341, startPoint y: 142, endPoint x: 339, endPoint y: 138, distance: 4.6
click at [341, 138] on link "Abus Bordo Lite Combo 6055 -no Brkt Black Combo Lock" at bounding box center [344, 135] width 119 height 5
click at [337, 156] on link "Abus Bordo Lite Combo 6055C/60 Folding Lock" at bounding box center [335, 152] width 98 height 5
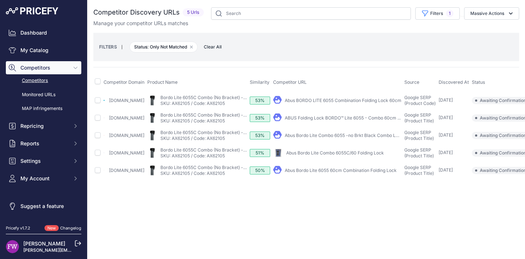
click at [366, 173] on link "Abus Bordo Lite 6055 60cm Combination Folding Lock" at bounding box center [341, 170] width 112 height 5
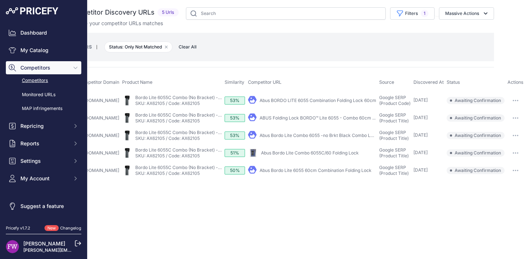
click at [516, 104] on button "button" at bounding box center [516, 101] width 15 height 10
click at [507, 117] on button "Confirm match" at bounding box center [494, 116] width 60 height 12
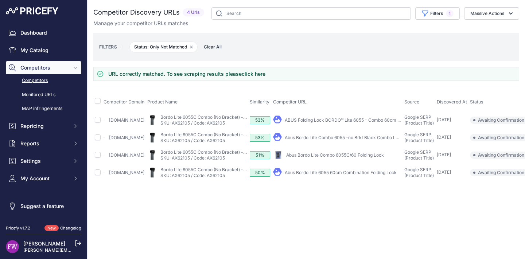
scroll to position [0, 48]
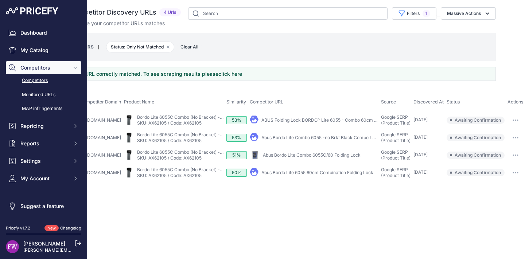
click at [516, 124] on button "button" at bounding box center [516, 120] width 15 height 10
click at [509, 132] on button "Confirm match" at bounding box center [494, 136] width 60 height 12
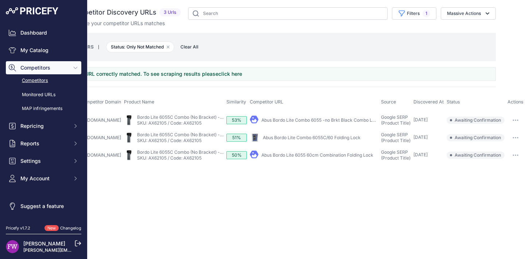
click at [517, 123] on button "button" at bounding box center [516, 120] width 15 height 10
click at [510, 131] on button "Confirm match" at bounding box center [494, 136] width 60 height 12
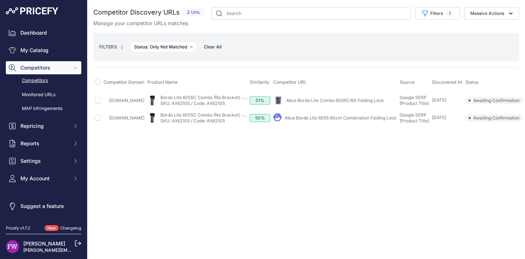
scroll to position [0, 32]
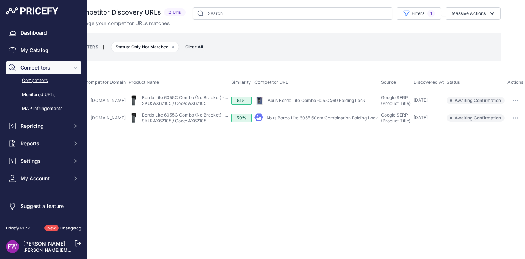
click at [517, 97] on button "button" at bounding box center [516, 101] width 15 height 10
click at [499, 128] on button "Exclude match" at bounding box center [494, 128] width 60 height 12
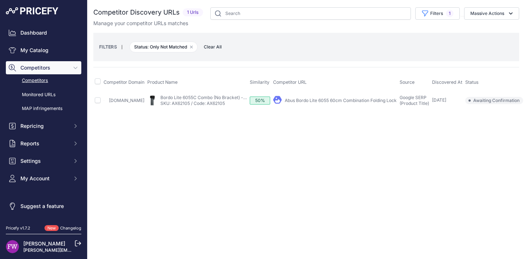
scroll to position [0, 22]
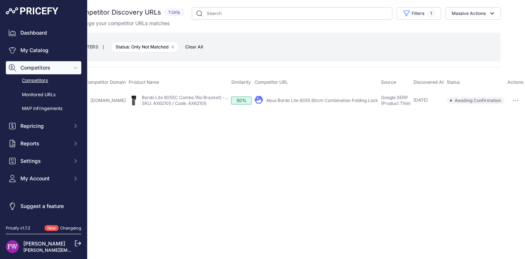
click at [510, 98] on button "button" at bounding box center [516, 101] width 15 height 10
click at [500, 113] on button "Confirm match" at bounding box center [494, 116] width 60 height 12
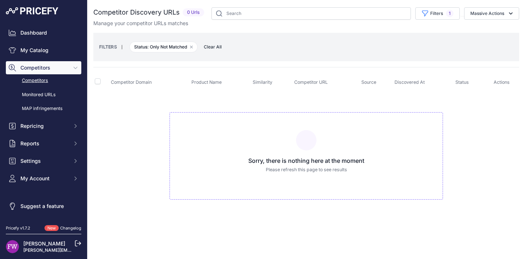
scroll to position [0, 0]
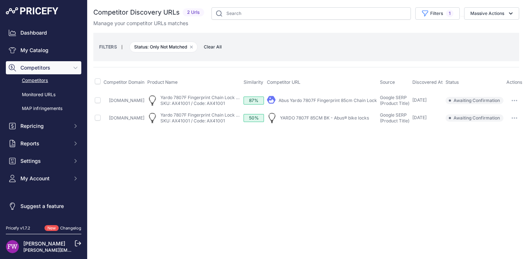
click at [346, 96] on div "My Product" at bounding box center [322, 101] width 110 height 10
click at [344, 100] on link "Abus Yardo 7807F Fingerprint 85cm Chain Lock" at bounding box center [328, 100] width 98 height 5
click at [363, 119] on link "YARDO 7807F 85CM BK - Abus® bike locks" at bounding box center [324, 117] width 89 height 5
click at [515, 100] on icon "button" at bounding box center [514, 100] width 1 height 1
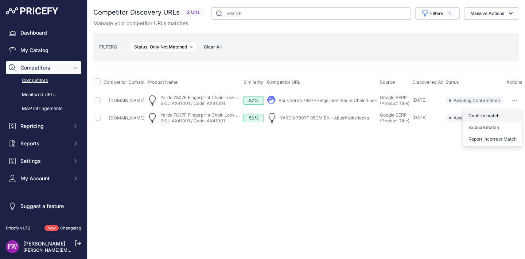
click at [505, 115] on button "Confirm match" at bounding box center [493, 116] width 60 height 12
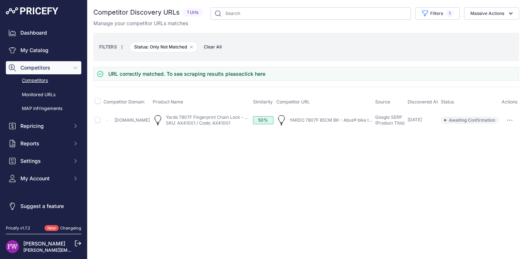
scroll to position [0, 0]
click at [518, 117] on div at bounding box center [510, 120] width 16 height 10
click at [513, 121] on button "button" at bounding box center [510, 120] width 15 height 10
click at [507, 132] on button "Confirm match" at bounding box center [488, 136] width 60 height 12
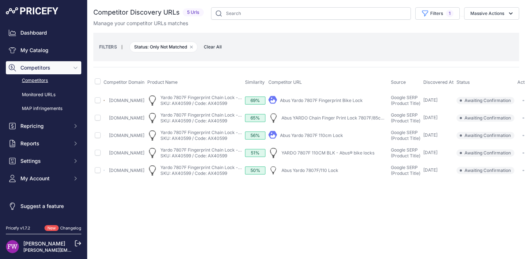
click at [351, 100] on link "Abus Yardo 7807F Fingerprint Bike Lock" at bounding box center [321, 100] width 83 height 5
click at [365, 119] on link "Abus YARDO Chain Finger Print Lock 7807F/85cm - Level 7" at bounding box center [343, 117] width 123 height 5
click at [331, 137] on link "Abus Yardo 7807F 110cm Lock" at bounding box center [311, 135] width 63 height 5
drag, startPoint x: 314, startPoint y: 155, endPoint x: 310, endPoint y: 152, distance: 4.6
click at [314, 155] on link "YARDO 7807F 110CM BLK - Abus® bike locks" at bounding box center [328, 152] width 93 height 5
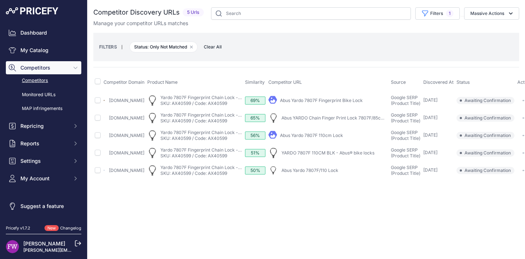
click at [339, 173] on link "Abus Yardo 7807F/110 Lock" at bounding box center [310, 170] width 57 height 5
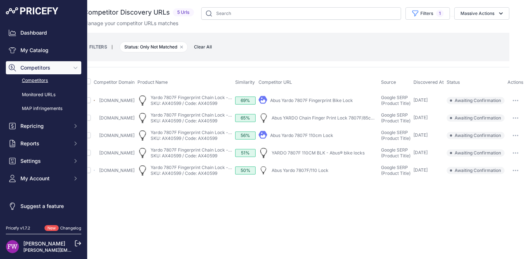
scroll to position [0, 30]
click at [516, 141] on button "button" at bounding box center [516, 136] width 15 height 10
click at [0, 0] on button "Confirm match" at bounding box center [0, 0] width 0 height 0
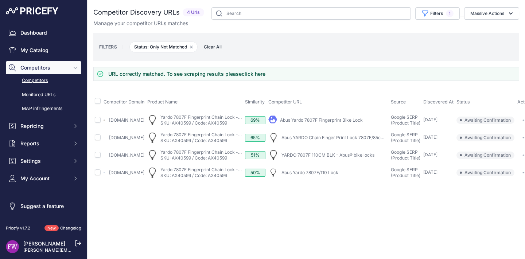
click at [511, 254] on main "Close You are not connected to the internet." at bounding box center [307, 129] width 438 height 259
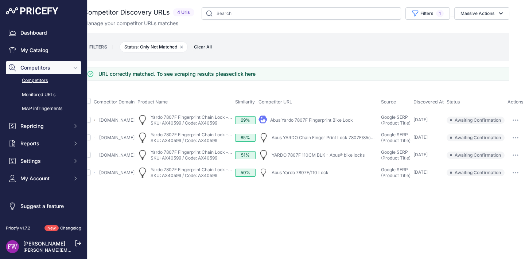
click at [507, 221] on main "Close You are not connected to the internet." at bounding box center [307, 129] width 438 height 259
click at [518, 161] on button "button" at bounding box center [516, 155] width 15 height 10
click at [0, 0] on button "Confirm match" at bounding box center [0, 0] width 0 height 0
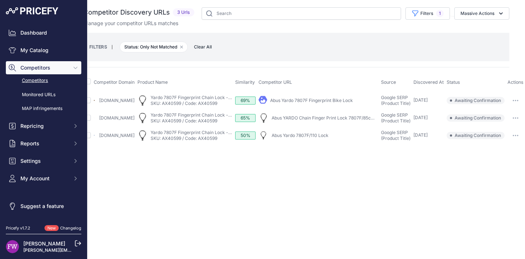
click at [515, 99] on button "button" at bounding box center [516, 101] width 15 height 10
click at [498, 123] on button "Exclude match" at bounding box center [494, 128] width 60 height 12
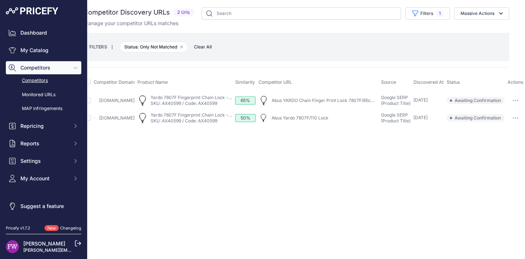
drag, startPoint x: 517, startPoint y: 103, endPoint x: 515, endPoint y: 107, distance: 5.1
click at [517, 103] on button "button" at bounding box center [516, 101] width 15 height 10
click at [503, 128] on button "Exclude match" at bounding box center [494, 128] width 60 height 12
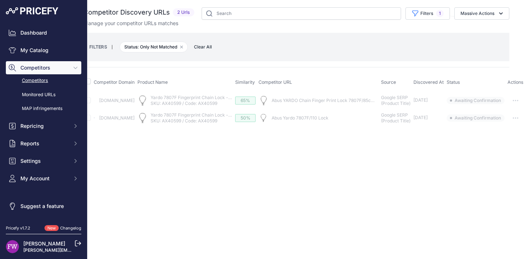
scroll to position [0, 0]
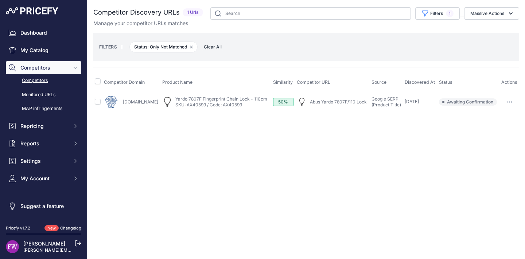
click at [510, 102] on icon "button" at bounding box center [509, 102] width 1 height 1
click at [488, 126] on button "Exclude match" at bounding box center [488, 129] width 60 height 12
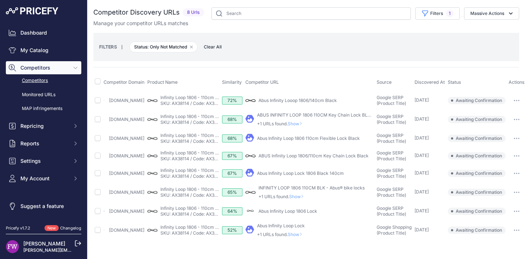
scroll to position [10, 0]
click at [325, 98] on link "Abus Infinity Looop 1806/140cm Black" at bounding box center [298, 100] width 78 height 5
click at [305, 121] on span "Show" at bounding box center [297, 123] width 18 height 5
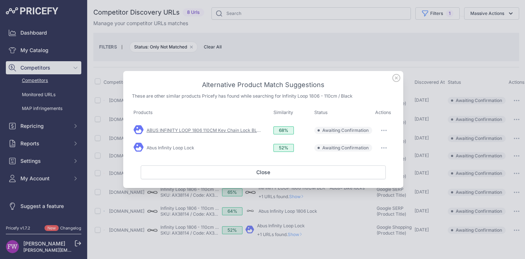
click at [201, 128] on link "ABUS INFINITY LOOP 1806 110CM Key Chain Lock BLACK" at bounding box center [207, 130] width 120 height 5
click at [186, 147] on link "Abus Infinity Loop Lock" at bounding box center [171, 147] width 48 height 5
click at [401, 76] on div "Alternative Product Match Suggestions These are other similar products Pricefy …" at bounding box center [263, 129] width 280 height 117
click at [398, 77] on icon at bounding box center [397, 78] width 8 height 8
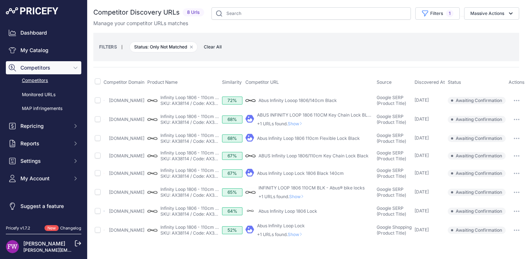
click at [504, 254] on main "Close You are not connected to the internet." at bounding box center [307, 129] width 438 height 259
click at [511, 96] on button "button" at bounding box center [516, 101] width 15 height 10
click at [497, 122] on button "Exclude match" at bounding box center [494, 128] width 60 height 12
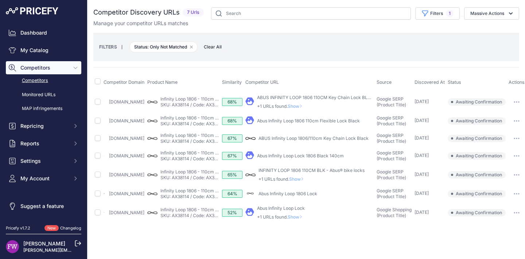
click at [305, 105] on span "Show" at bounding box center [297, 106] width 18 height 5
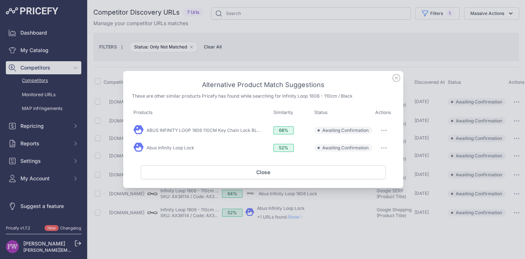
click at [380, 130] on button "button" at bounding box center [384, 130] width 15 height 10
click at [366, 147] on span "Match This" at bounding box center [363, 145] width 23 height 5
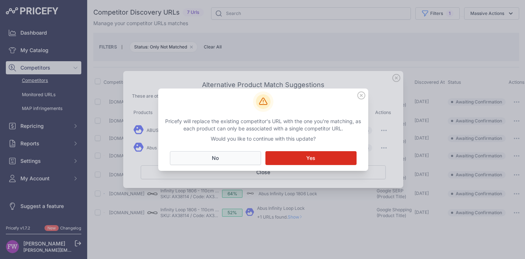
click at [237, 154] on button "No Close" at bounding box center [215, 158] width 91 height 14
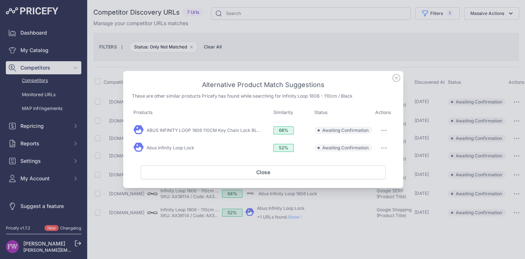
click at [383, 131] on icon "button" at bounding box center [384, 130] width 6 height 1
click at [371, 162] on span "Exclude match" at bounding box center [367, 160] width 31 height 5
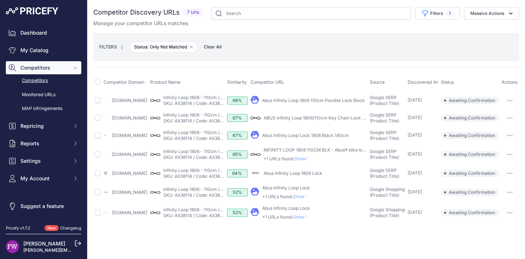
click at [329, 102] on link "Abus Infinity Loop 1806 110cm Flexible Lock Black" at bounding box center [313, 100] width 103 height 5
click at [312, 119] on link "ABUS Infinity Loop 1806/110cm Key Chain Lock Black" at bounding box center [319, 117] width 110 height 5
click at [327, 138] on link "Abus Infinity Loop Lock 1806 Black 140cm" at bounding box center [305, 135] width 87 height 5
click at [517, 102] on button "button" at bounding box center [510, 101] width 15 height 10
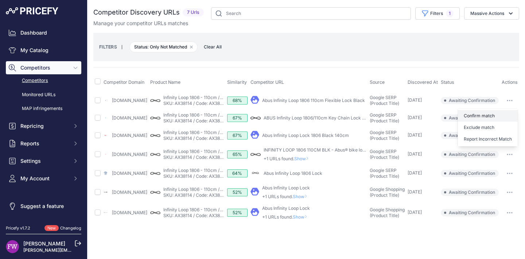
click at [502, 116] on button "Confirm match" at bounding box center [488, 116] width 60 height 12
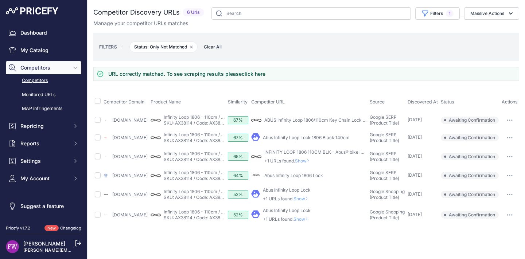
scroll to position [0, 0]
click at [517, 123] on button "button" at bounding box center [510, 120] width 15 height 10
click at [503, 133] on button "Confirm match" at bounding box center [488, 136] width 60 height 12
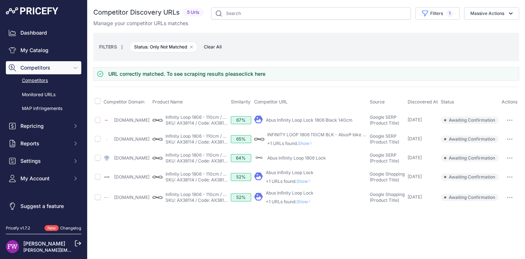
click at [516, 119] on button "button" at bounding box center [510, 120] width 15 height 10
click at [497, 147] on button "Exclude match" at bounding box center [488, 148] width 60 height 12
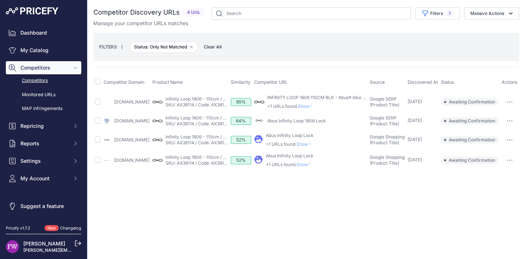
click at [316, 106] on span "Show" at bounding box center [307, 106] width 18 height 5
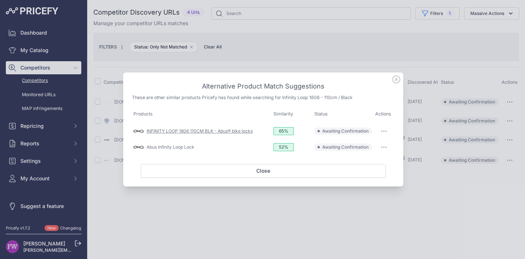
click at [214, 130] on link "INFINITY LOOP 1806 110CM BLK - Abus® bike locks" at bounding box center [200, 130] width 106 height 5
click at [189, 150] on div "Abus Infinity Loop Lock" at bounding box center [171, 147] width 48 height 6
click at [189, 149] on link "Abus Infinity Loop Lock" at bounding box center [171, 146] width 48 height 5
click at [397, 80] on icon at bounding box center [397, 80] width 8 height 8
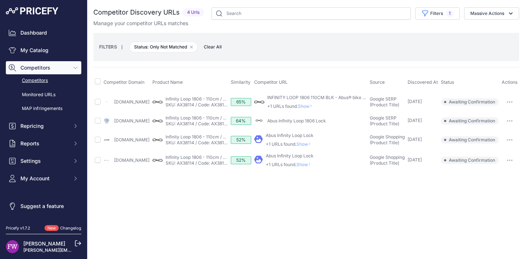
click at [324, 119] on link "Abus Infinity Loop 1806 Lock" at bounding box center [296, 120] width 59 height 5
click at [316, 106] on span "Show" at bounding box center [307, 106] width 18 height 5
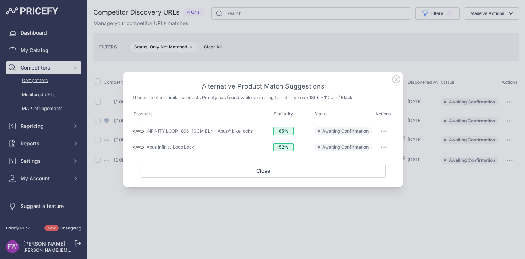
click at [381, 134] on button "button" at bounding box center [384, 131] width 15 height 10
click at [383, 149] on button "Match This" at bounding box center [370, 147] width 47 height 12
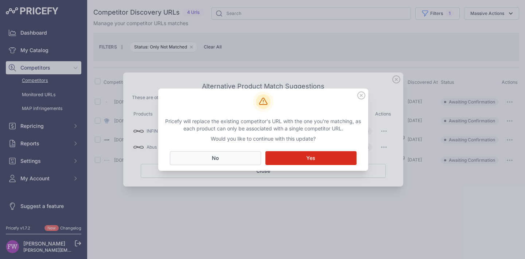
click at [221, 155] on button "No Close" at bounding box center [215, 158] width 91 height 14
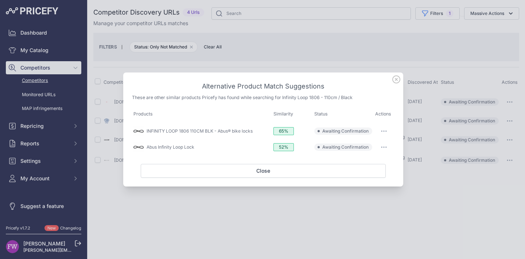
click at [391, 131] on button "button" at bounding box center [384, 131] width 15 height 10
click at [386, 156] on button "Exclude match" at bounding box center [370, 161] width 47 height 12
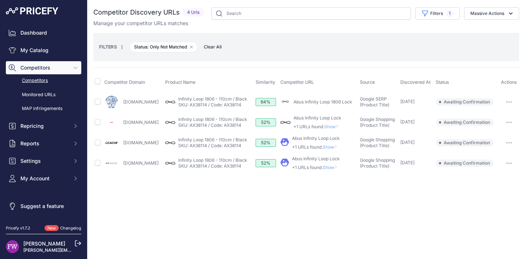
click at [347, 102] on link "Abus Infinity Loop 1806 Lock" at bounding box center [323, 101] width 59 height 5
click at [507, 106] on button "button" at bounding box center [509, 102] width 15 height 10
click at [498, 125] on button "Exclude match" at bounding box center [488, 129] width 60 height 12
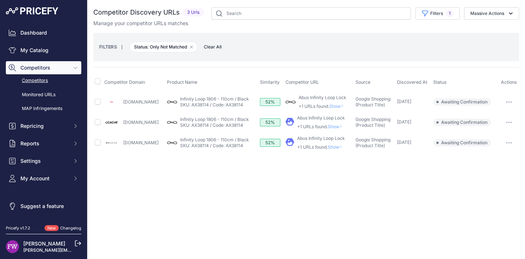
click at [344, 104] on span "Show" at bounding box center [338, 106] width 18 height 5
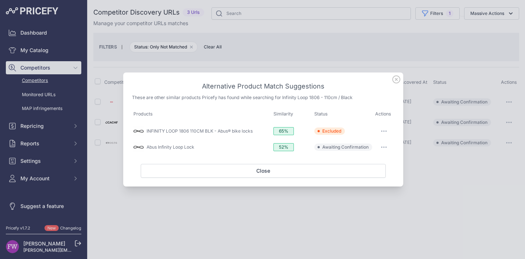
click at [388, 144] on button "button" at bounding box center [384, 147] width 15 height 10
click at [380, 179] on button "Exclude match" at bounding box center [370, 177] width 47 height 12
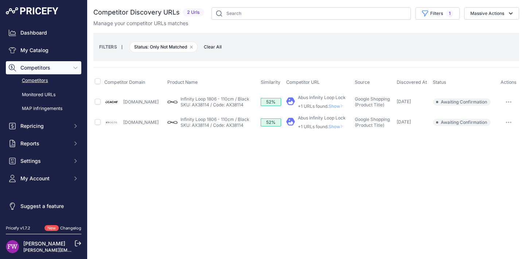
click at [337, 106] on span "Show" at bounding box center [338, 106] width 18 height 5
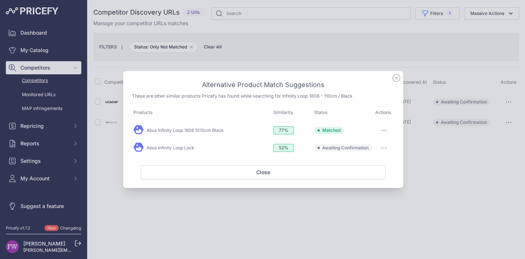
click at [382, 149] on button "button" at bounding box center [384, 148] width 15 height 10
click at [383, 178] on span "Exclude match" at bounding box center [367, 177] width 31 height 5
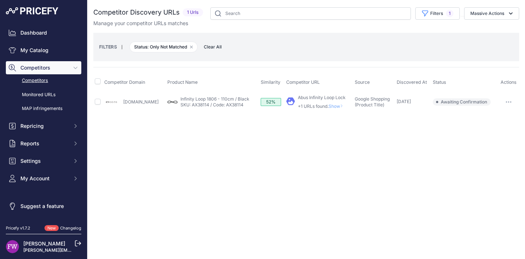
click at [344, 106] on span "Show" at bounding box center [338, 106] width 18 height 5
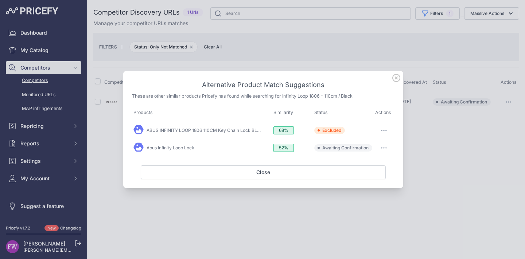
click at [383, 147] on button "button" at bounding box center [384, 148] width 15 height 10
click at [378, 172] on button "Exclude match" at bounding box center [370, 178] width 47 height 12
